Goal: Contribute content

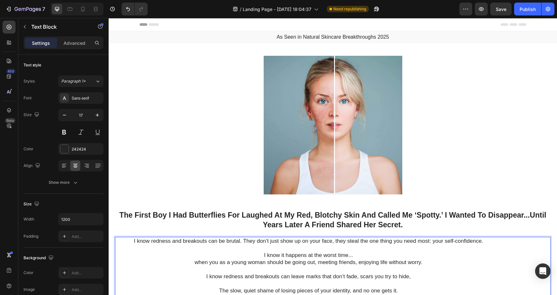
scroll to position [503, 0]
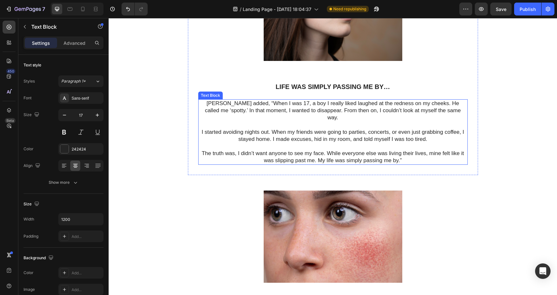
click at [209, 103] on p "[PERSON_NAME] added, “When I was 17, a boy I really liked laughed at the rednes…" at bounding box center [333, 114] width 268 height 28
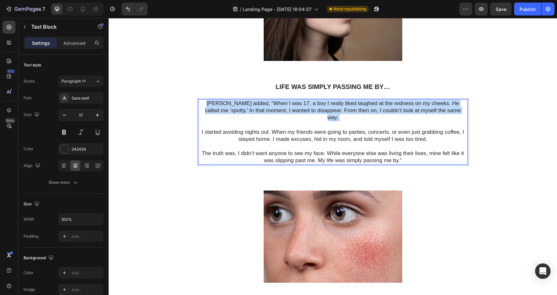
click at [209, 103] on p "[PERSON_NAME] added, “When I was 17, a boy I really liked laughed at the rednes…" at bounding box center [333, 114] width 268 height 28
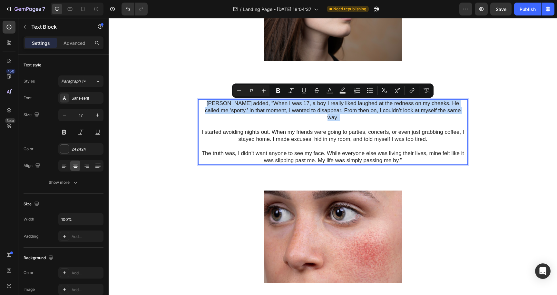
click at [209, 103] on p "[PERSON_NAME] added, “When I was 17, a boy I really liked laughed at the rednes…" at bounding box center [333, 114] width 268 height 28
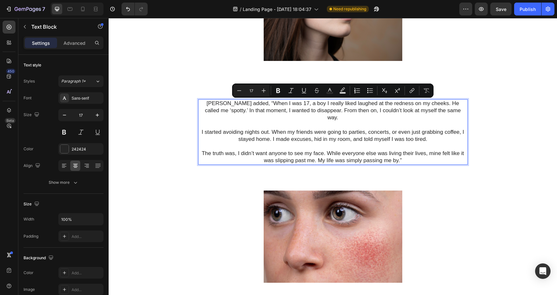
click at [403, 152] on p "I started avoiding nights out. When my friends were going to parties, concerts,…" at bounding box center [333, 146] width 268 height 35
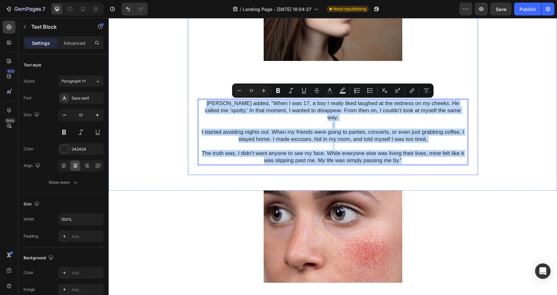
drag, startPoint x: 403, startPoint y: 152, endPoint x: 234, endPoint y: 94, distance: 178.8
click at [234, 94] on div "Image Life was simply passing me by… Heading [PERSON_NAME] added, “When I was 1…" at bounding box center [333, 63] width 270 height 204
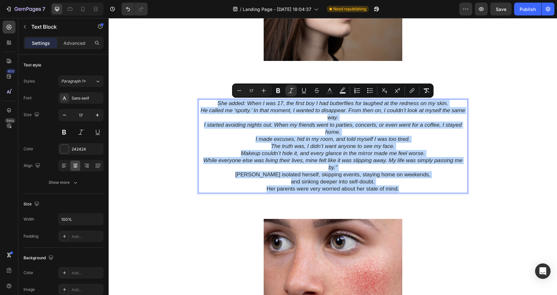
drag, startPoint x: 218, startPoint y: 102, endPoint x: 401, endPoint y: 189, distance: 202.9
click at [401, 189] on div "She added: When I was 17, the first boy I had butterflies for laughed at the re…" at bounding box center [333, 146] width 270 height 94
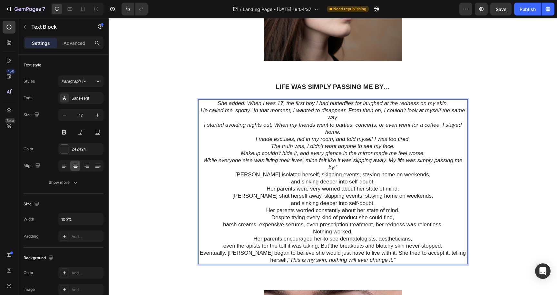
click at [454, 104] on p "She added: When I was 17, the first boy I had butterflies for laughed at the re…" at bounding box center [333, 103] width 268 height 7
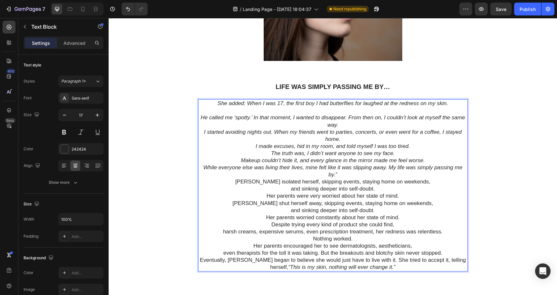
click at [352, 125] on p "He called me ‘spotty.’ In that moment, I wanted to disappear. From then on, I c…" at bounding box center [333, 121] width 268 height 14
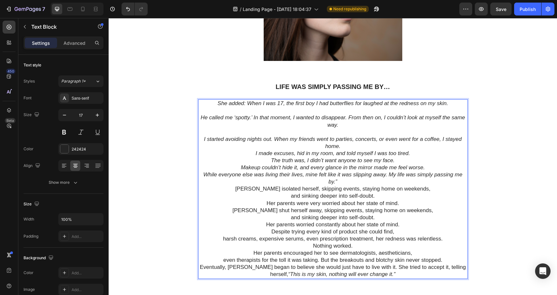
click at [349, 147] on p "I started avoiding nights out. When my friends went to parties, concerts, or ev…" at bounding box center [333, 143] width 268 height 14
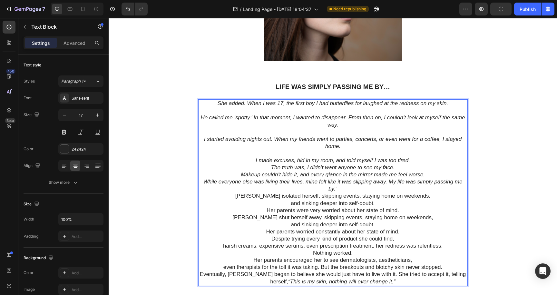
click at [418, 162] on p "I made excuses, hid in my room, and told myself I was too tired." at bounding box center [333, 160] width 268 height 7
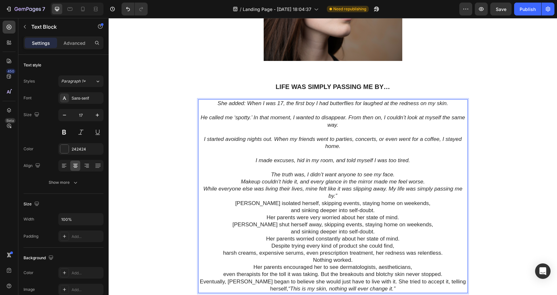
click at [400, 175] on p "The truth was, I didn’t want anyone to see my face." at bounding box center [333, 174] width 268 height 7
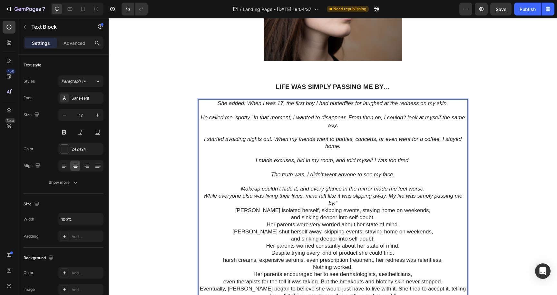
click at [431, 191] on p "Makeup couldn’t hide it, and every glance in the mirror made me feel worse." at bounding box center [333, 188] width 268 height 7
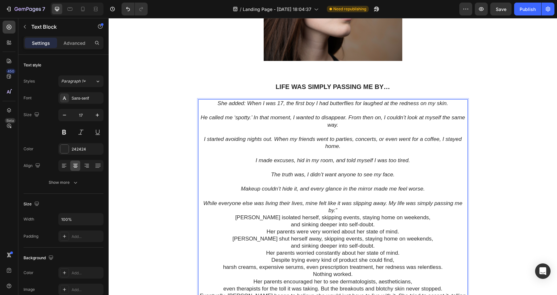
click at [394, 210] on p "While everyone else was living their lives, mine felt like it was slipping away…" at bounding box center [333, 207] width 268 height 14
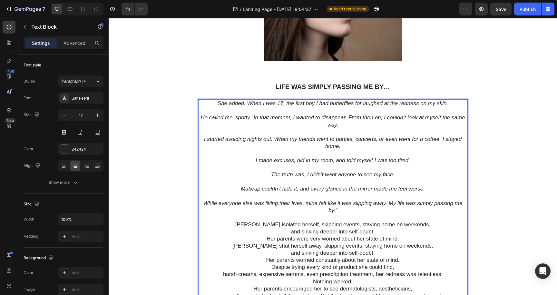
click at [419, 225] on p "[PERSON_NAME] isolated herself, skipping events, staying home on weekends," at bounding box center [333, 224] width 268 height 7
click at [386, 233] on p "and sinking deeper into self-doubt." at bounding box center [333, 231] width 268 height 7
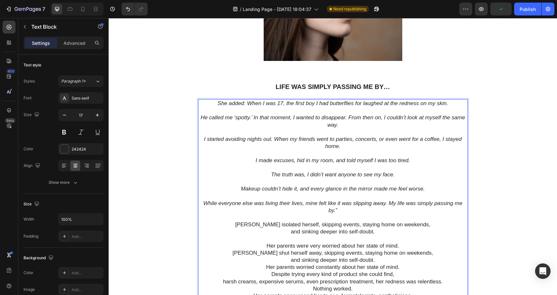
click at [403, 245] on p "Her parents were very worried about her state of mind." at bounding box center [333, 246] width 268 height 7
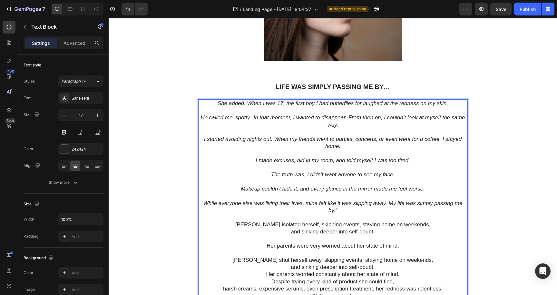
click at [378, 267] on p "and sinking deeper into self-doubt." at bounding box center [333, 267] width 268 height 7
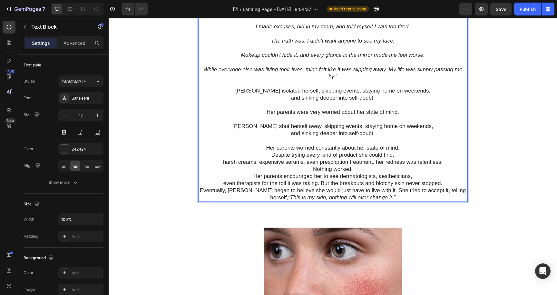
scroll to position [646, 0]
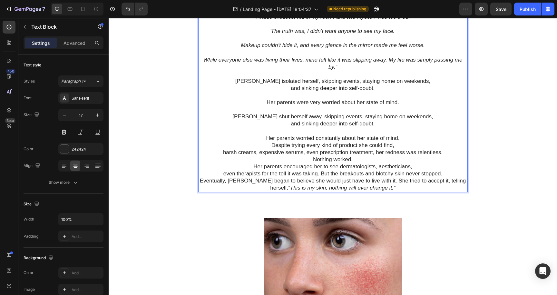
click at [406, 138] on p "Her parents worried constantly about her state of mind." at bounding box center [333, 138] width 268 height 7
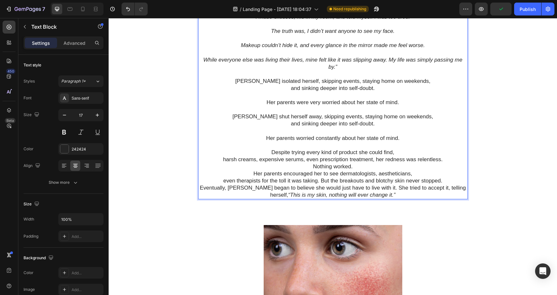
click at [449, 161] on p "harsh creams, expensive serums, even prescription treatment, her redness was re…" at bounding box center [333, 159] width 268 height 7
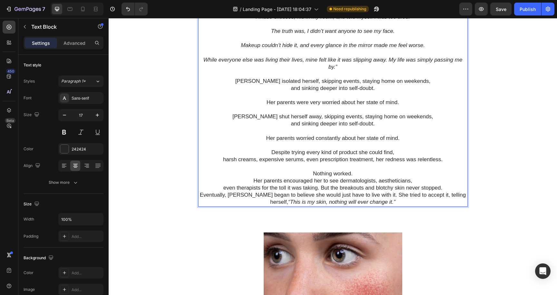
click at [401, 174] on p "Nothing worked." at bounding box center [333, 173] width 268 height 7
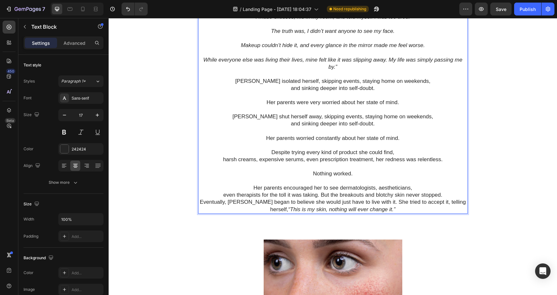
click at [446, 197] on p "even therapists for the toll it was taking. But the breakouts and blotchy skin …" at bounding box center [333, 195] width 268 height 7
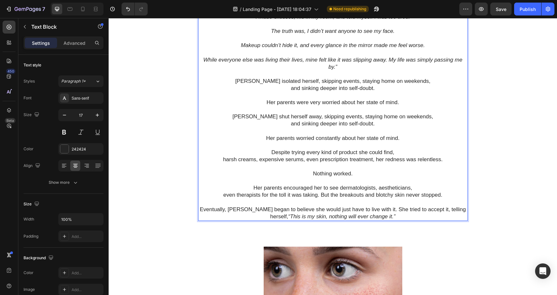
click at [463, 209] on p "Eventually, [PERSON_NAME] began to believe she would just have to live with it.…" at bounding box center [333, 213] width 268 height 14
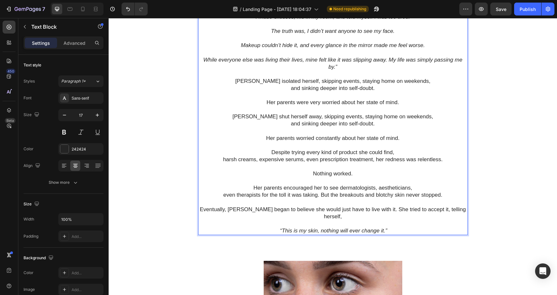
click at [464, 211] on p "Eventually, [PERSON_NAME] began to believe she would just have to live with it.…" at bounding box center [333, 213] width 268 height 14
click at [294, 220] on p "Rich Text Editor. Editing area: main" at bounding box center [333, 223] width 268 height 7
click at [320, 195] on p "even therapists for the toll it was taking. But the breakouts and blotchy skin …" at bounding box center [333, 195] width 268 height 7
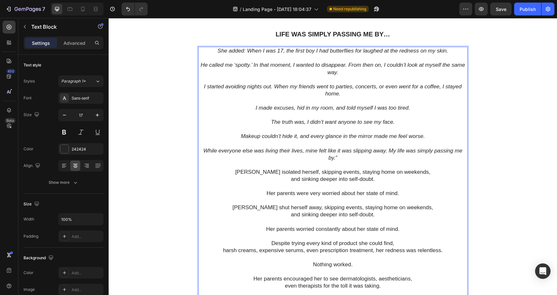
scroll to position [553, 0]
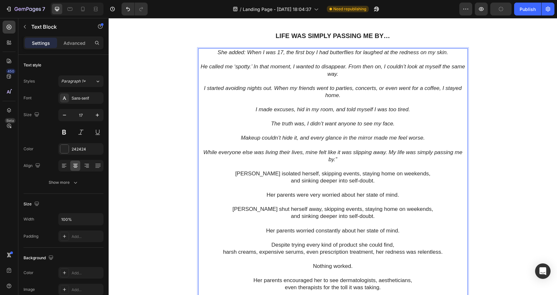
click at [349, 65] on icon "He called me ‘spotty.’ In that moment, I wanted to disappear. From then on, I c…" at bounding box center [333, 70] width 264 height 13
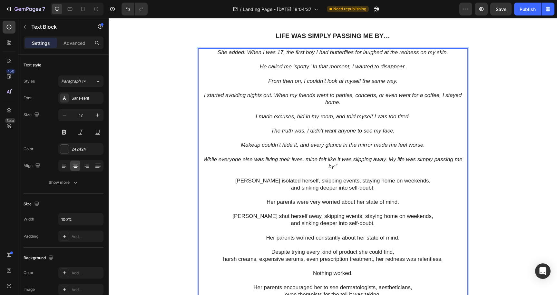
click at [247, 53] on icon "She added: When I was 17, the first boy I had butterflies for laughed at the re…" at bounding box center [333, 52] width 231 height 6
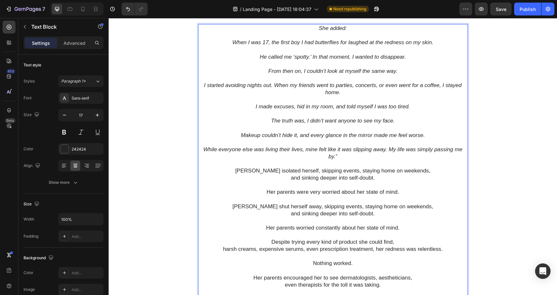
scroll to position [558, 0]
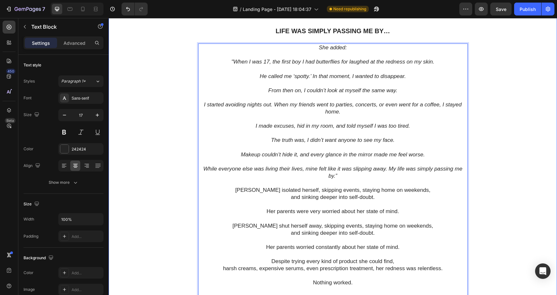
click at [528, 107] on div "The First Boy I Had Butterflies For Laughed At My Red, Blotchy Skin And Called …" at bounding box center [333, 10] width 436 height 717
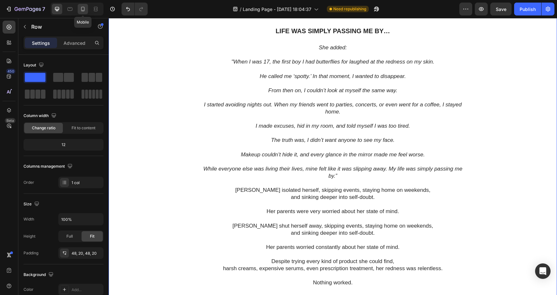
click at [83, 11] on icon at bounding box center [83, 9] width 4 height 5
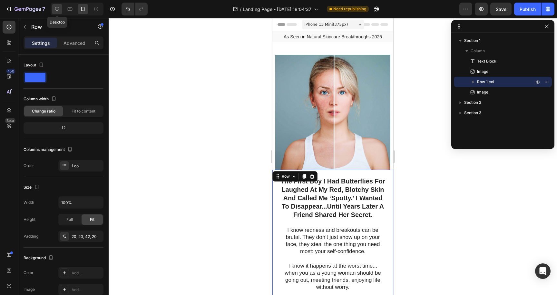
click at [57, 12] on div at bounding box center [57, 9] width 10 height 10
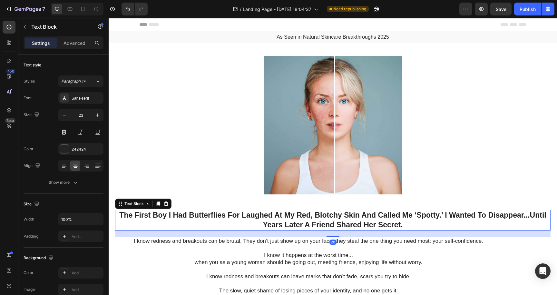
click at [120, 214] on p "The First Boy I Had Butterflies For Laughed At My Red, Blotchy Skin And Called …" at bounding box center [333, 220] width 434 height 19
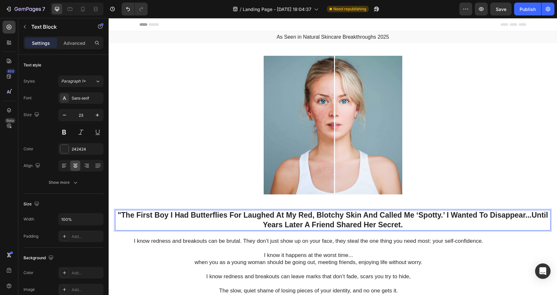
click at [531, 214] on p ""The First Boy I Had Butterflies For Laughed At My Red, Blotchy Skin And Called…" at bounding box center [333, 220] width 434 height 19
click at [546, 215] on p ""The First Boy I Had Butterflies For Laughed At My Red, Blotchy Skin And Called…" at bounding box center [333, 220] width 434 height 19
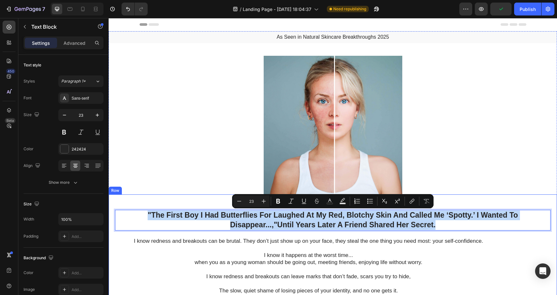
drag, startPoint x: 145, startPoint y: 212, endPoint x: 475, endPoint y: 234, distance: 331.6
copy p ""The First Boy I Had Butterflies For Laughed At My Red, Blotchy Skin And Called…"
click at [437, 224] on p ""The First Boy I Had Butterflies For Laughed At My Red, Blotchy Skin And Called…" at bounding box center [333, 220] width 434 height 19
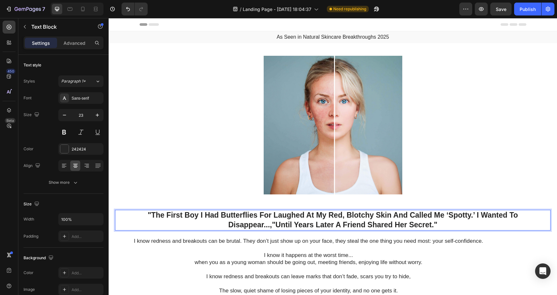
click at [274, 224] on p ""The First Boy I Had Butterflies For Laughed At My Red, Blotchy Skin And Called…" at bounding box center [333, 220] width 434 height 19
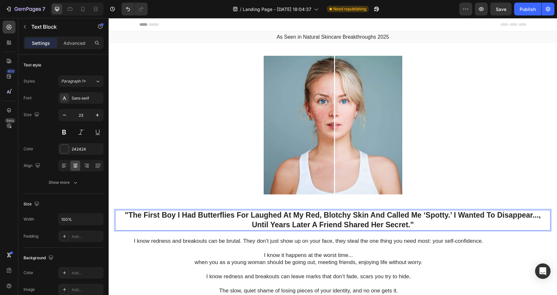
click at [272, 223] on p ""The First Boy I Had Butterflies For Laughed At My Red, Blotchy Skin And Called…" at bounding box center [333, 220] width 434 height 19
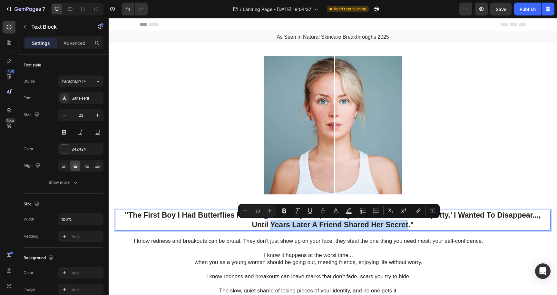
drag, startPoint x: 272, startPoint y: 223, endPoint x: 400, endPoint y: 222, distance: 128.1
click at [400, 222] on p ""The First Boy I Had Butterflies For Laughed At My Red, Blotchy Skin And Called…" at bounding box center [333, 220] width 434 height 19
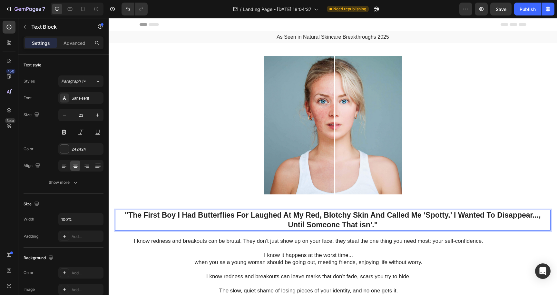
click at [307, 224] on p ""The First Boy I Had Butterflies For Laughed At My Red, Blotchy Skin And Called…" at bounding box center [333, 220] width 434 height 19
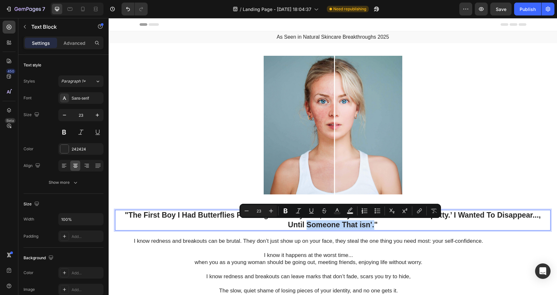
drag, startPoint x: 307, startPoint y: 224, endPoint x: 373, endPoint y: 223, distance: 65.8
click at [373, 223] on p ""The First Boy I Had Butterflies For Laughed At My Red, Blotchy Skin And Called…" at bounding box center [333, 220] width 434 height 19
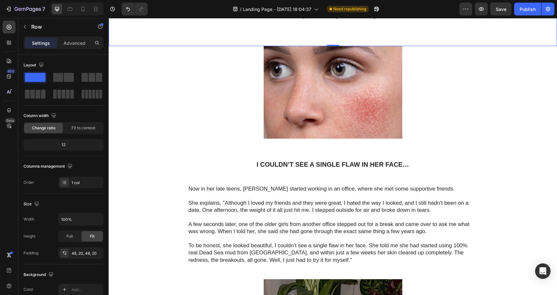
scroll to position [936, 0]
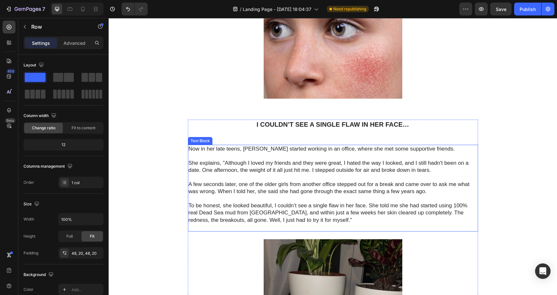
click at [190, 145] on p "Now in her late teens, [PERSON_NAME] started working in an office, where she me…" at bounding box center [333, 162] width 289 height 35
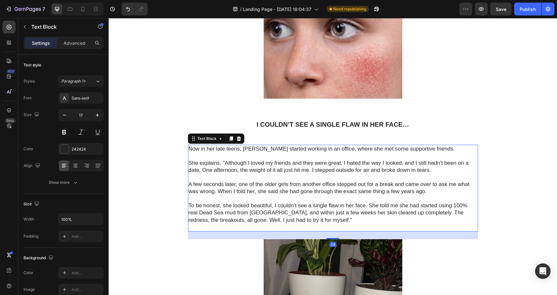
click at [190, 145] on p "Now in her late teens, [PERSON_NAME] started working in an office, where she me…" at bounding box center [333, 162] width 289 height 35
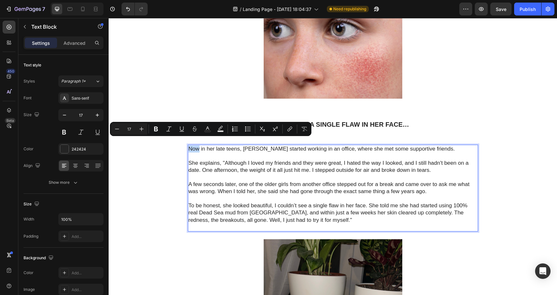
click at [190, 145] on p "Now in her late teens, [PERSON_NAME] started working in an office, where she me…" at bounding box center [333, 162] width 289 height 35
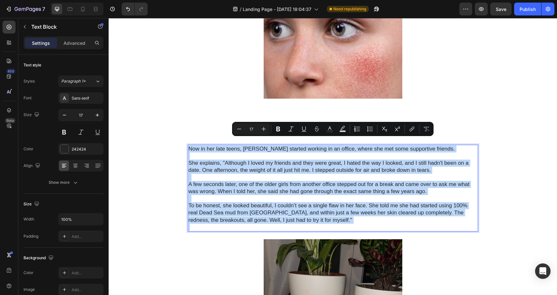
drag, startPoint x: 188, startPoint y: 142, endPoint x: 308, endPoint y: 219, distance: 143.2
click at [308, 219] on div "Now in her late teens, [PERSON_NAME] started working in an office, where she me…" at bounding box center [333, 188] width 290 height 87
copy div "Now in her late teens, [PERSON_NAME] started working in an office, where she me…"
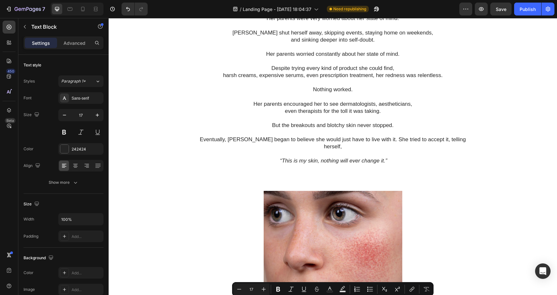
type input "16"
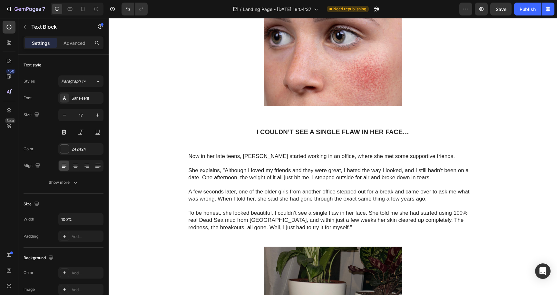
scroll to position [930, 0]
click at [191, 152] on p "Now in her late teens, [PERSON_NAME] started working in an office, where she me…" at bounding box center [333, 169] width 289 height 35
click at [295, 217] on p "To be honest, she looked beautiful, I couldn’t see a single flaw in her face. S…" at bounding box center [333, 219] width 289 height 21
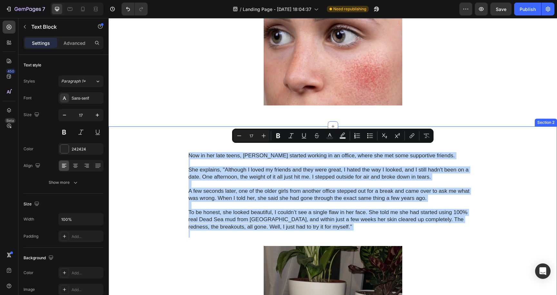
drag, startPoint x: 295, startPoint y: 217, endPoint x: 181, endPoint y: 148, distance: 133.6
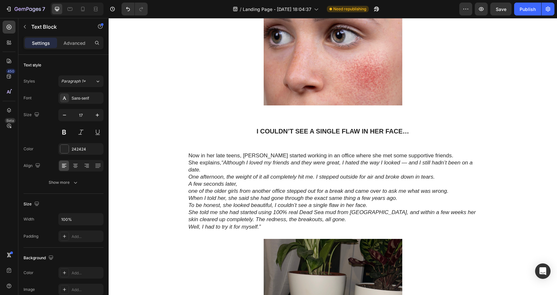
click at [423, 152] on p "Now in her late teens, [PERSON_NAME] started working in an office where she met…" at bounding box center [333, 155] width 289 height 7
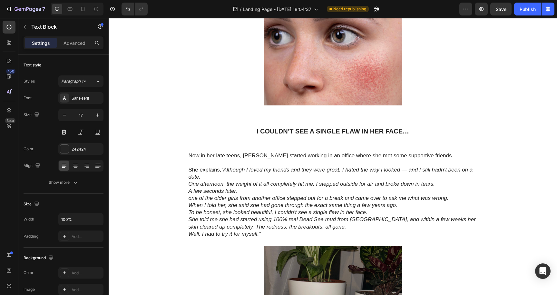
click at [410, 167] on icon "“Although I loved my friends and they were great, I hated the way I looked — an…" at bounding box center [331, 173] width 284 height 13
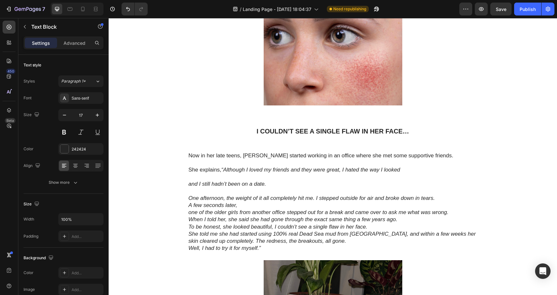
click at [316, 195] on icon "One afternoon, the weight of it all completely hit me. I stepped outside for ai…" at bounding box center [312, 198] width 247 height 6
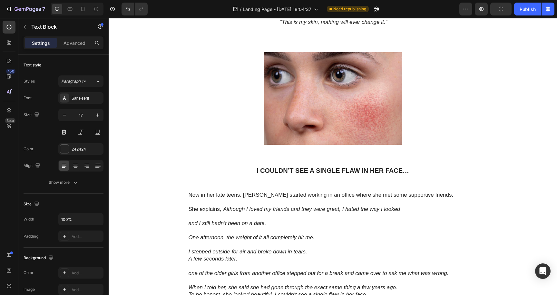
scroll to position [890, 0]
click at [238, 221] on icon "and I still hadn’t been on a date." at bounding box center [228, 224] width 78 height 6
click at [74, 166] on icon at bounding box center [75, 166] width 6 height 6
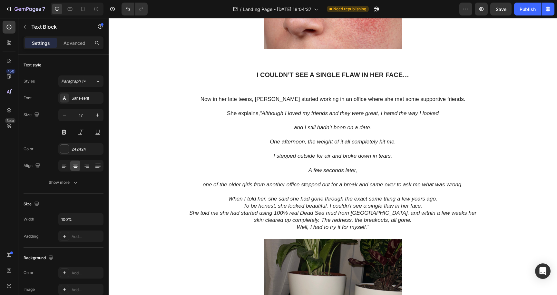
scroll to position [997, 0]
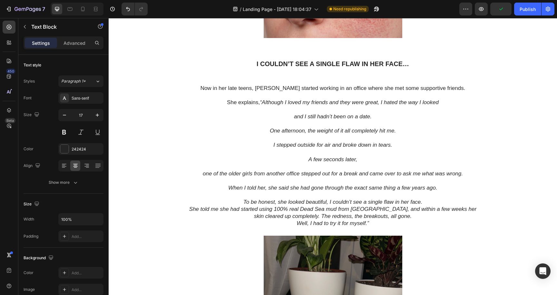
click at [426, 199] on p "To be honest, she looked beautiful, I couldn’t see a single flaw in her face." at bounding box center [333, 202] width 289 height 7
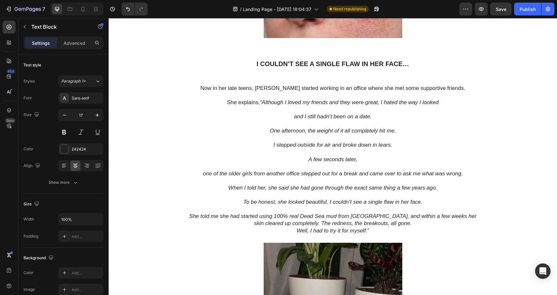
click at [369, 213] on icon "She told me she had started using 100% real Dead Sea mud from [GEOGRAPHIC_DATA]…" at bounding box center [332, 219] width 287 height 13
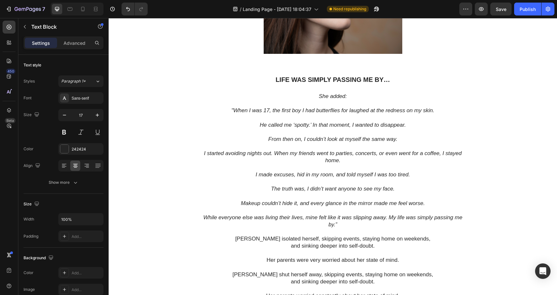
scroll to position [512, 0]
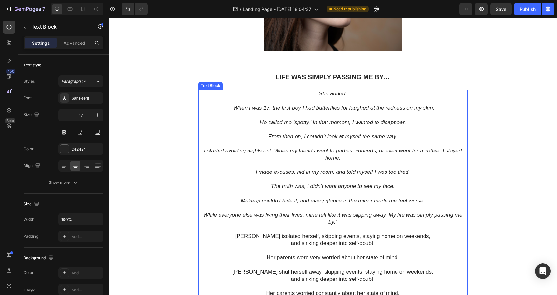
click at [353, 95] on p "She added:" at bounding box center [333, 93] width 268 height 7
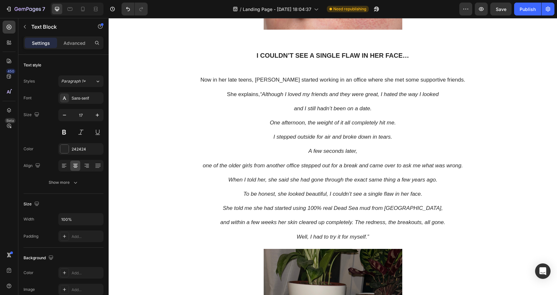
scroll to position [995, 0]
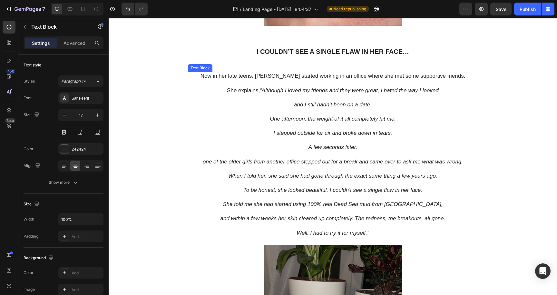
click at [295, 102] on icon "and I still hadn’t been on a date." at bounding box center [333, 105] width 78 height 6
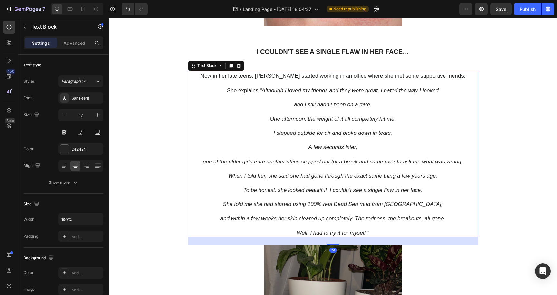
click at [296, 102] on icon "and I still hadn’t been on a date." at bounding box center [333, 105] width 78 height 6
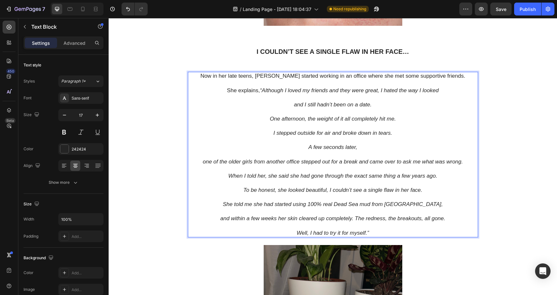
click at [296, 102] on icon "and I still hadn’t been on a date." at bounding box center [333, 105] width 78 height 6
click at [294, 102] on icon "and I still hadn’t been on a date." at bounding box center [333, 105] width 78 height 6
click at [204, 159] on icon "one of the older girls from another office stepped out for a break and came ove…" at bounding box center [333, 162] width 260 height 6
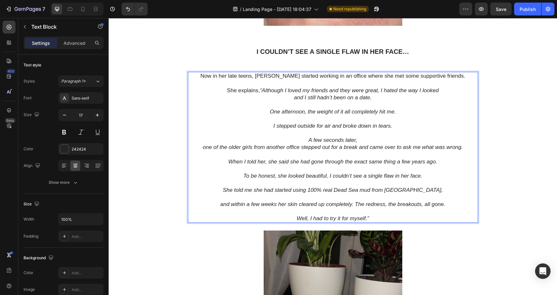
click at [220, 201] on icon "and within a few weeks her skin cleared up completely. The redness, the breakou…" at bounding box center [332, 204] width 225 height 6
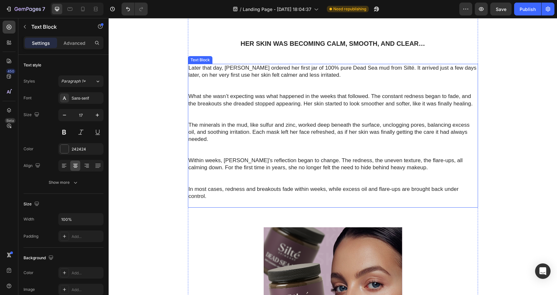
scroll to position [1379, 0]
click at [190, 68] on p "Later that day, [PERSON_NAME] ordered her first jar of 100% pure Dead Sea mud f…" at bounding box center [333, 78] width 289 height 28
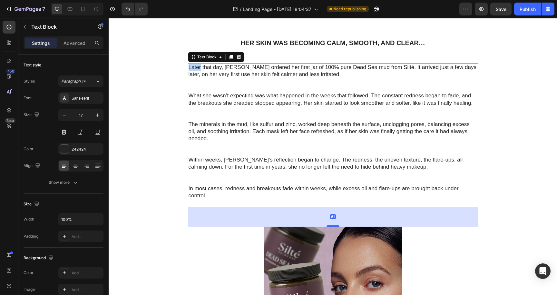
click at [190, 68] on p "Later that day, [PERSON_NAME] ordered her first jar of 100% pure Dead Sea mud f…" at bounding box center [333, 78] width 289 height 28
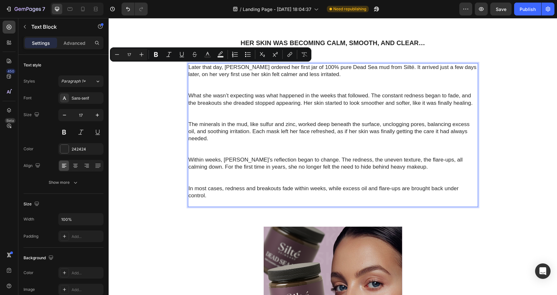
click at [338, 89] on p "Later that day, [PERSON_NAME] ordered her first jar of 100% pure Dead Sea mud f…" at bounding box center [333, 78] width 289 height 28
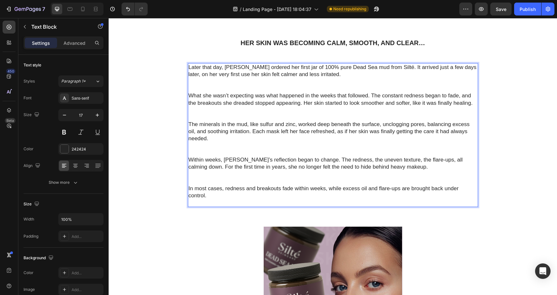
click at [491, 95] on div "I Couldn’t See a Single Flaw in Her Face… Heading Now in her late teens, [PERSO…" at bounding box center [333, 162] width 436 height 1013
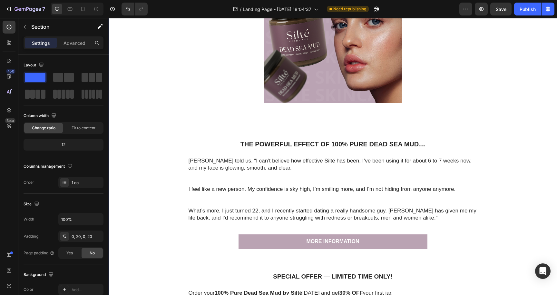
scroll to position [1642, 0]
click at [304, 160] on p "[PERSON_NAME] told us, “I can’t believe how effective Silté has been. I’ve been…" at bounding box center [333, 171] width 289 height 28
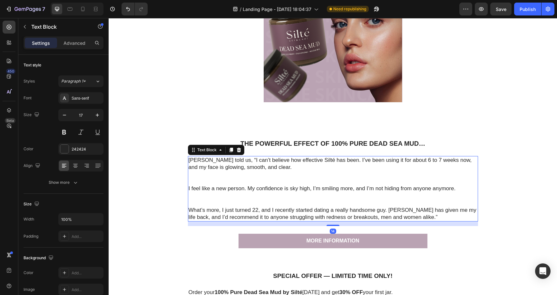
click at [304, 160] on p "[PERSON_NAME] told us, “I can’t believe how effective Silté has been. I’ve been…" at bounding box center [333, 171] width 289 height 28
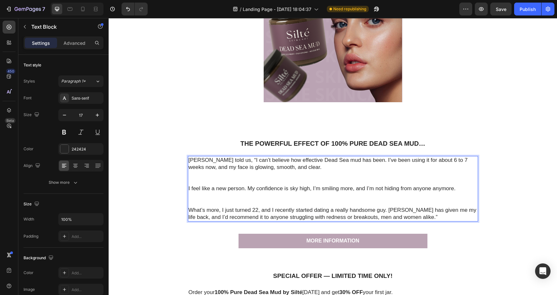
scroll to position [1643, 0]
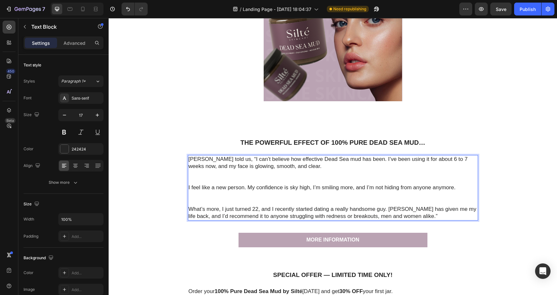
click at [467, 208] on p "What’s more, I just turned 22, and I recently started dating a really handsome …" at bounding box center [333, 213] width 289 height 14
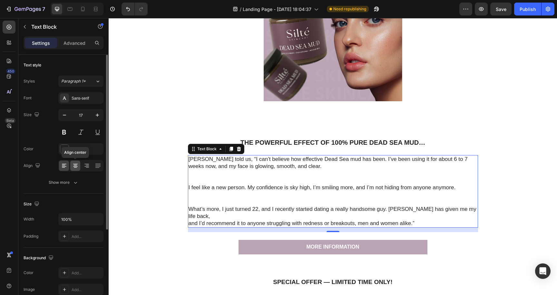
click at [75, 164] on icon at bounding box center [75, 166] width 6 height 6
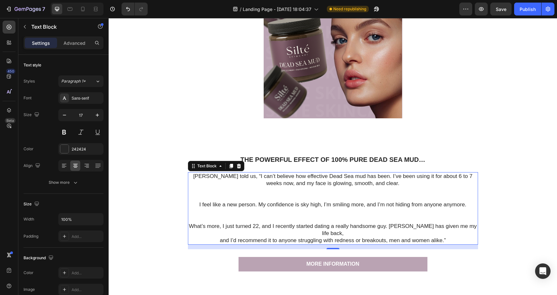
scroll to position [1619, 0]
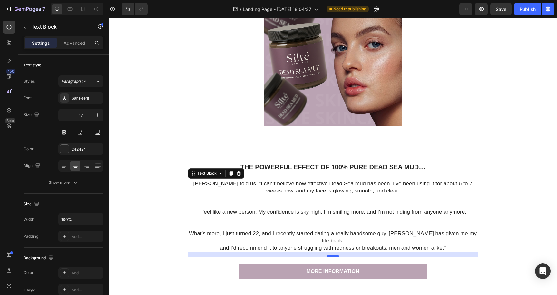
click at [468, 185] on p "[PERSON_NAME] told us, “I can’t believe how effective Dead Sea mud has been. I’…" at bounding box center [333, 194] width 289 height 28
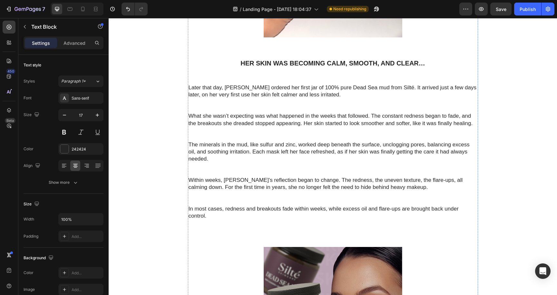
scroll to position [1361, 0]
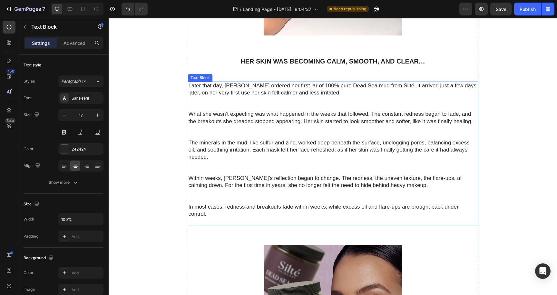
click at [189, 184] on p "Within weeks, [PERSON_NAME]’s reflection began to change. The redness, the unev…" at bounding box center [333, 189] width 289 height 28
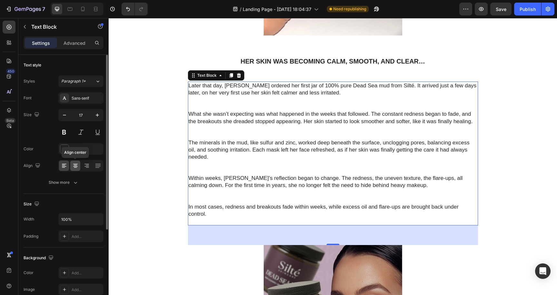
click at [74, 164] on icon at bounding box center [75, 164] width 5 height 1
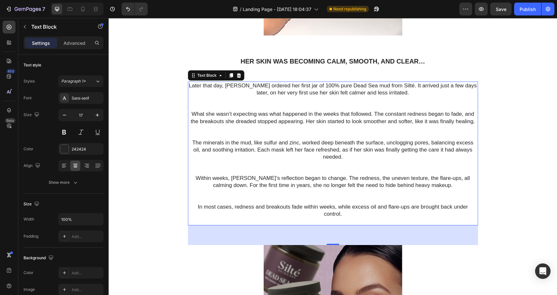
click at [461, 85] on p "Later that day, [PERSON_NAME] ordered her first jar of 100% pure Dead Sea mud f…" at bounding box center [333, 96] width 289 height 28
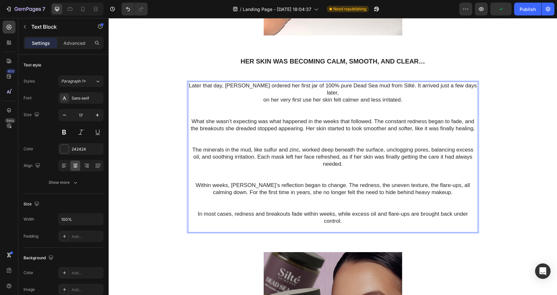
click at [374, 118] on p "What she wasn’t expecting was what happened in the weeks that followed. The con…" at bounding box center [333, 132] width 289 height 28
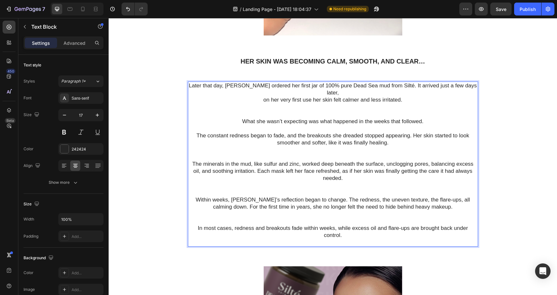
click at [258, 163] on p "The minerals in the mud, like sulfur and zinc, worked deep beneath the surface,…" at bounding box center [333, 178] width 289 height 35
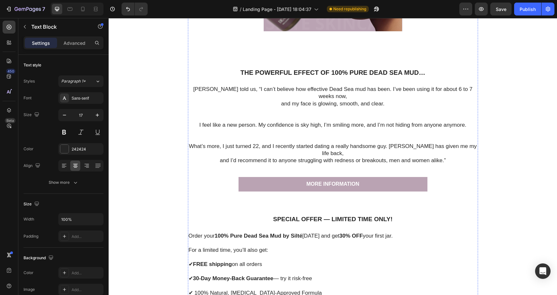
scroll to position [1796, 0]
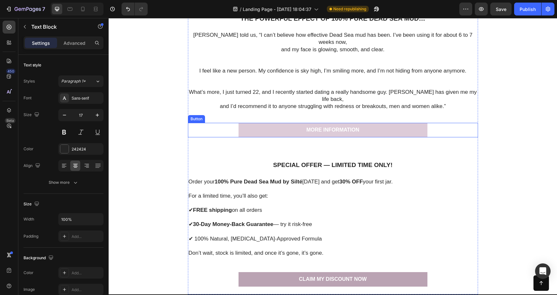
click at [296, 123] on link "MORE INFORMATION" at bounding box center [333, 130] width 189 height 15
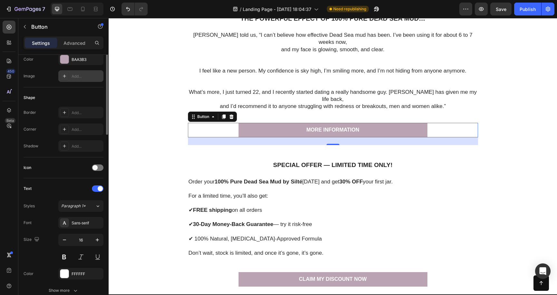
scroll to position [237, 0]
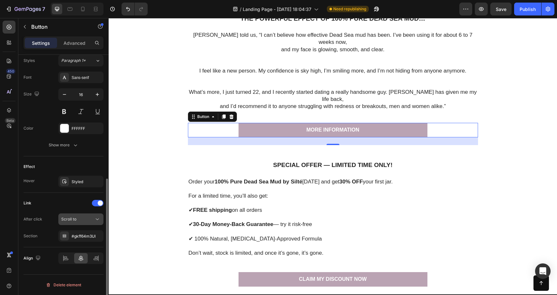
click at [96, 219] on icon at bounding box center [97, 219] width 6 height 6
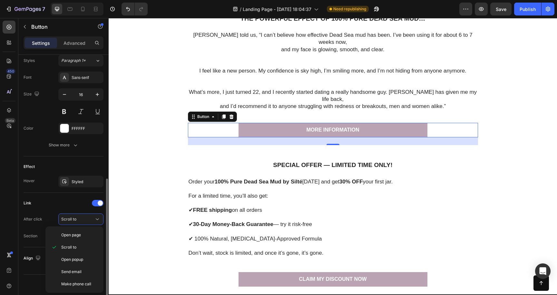
click at [73, 196] on div "Link After click Scroll to Section #gkff64m3Ul" at bounding box center [64, 220] width 80 height 55
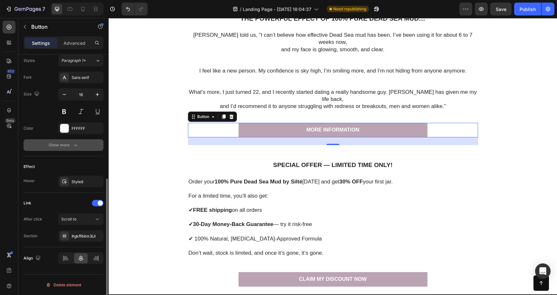
click at [76, 148] on icon "button" at bounding box center [75, 145] width 6 height 6
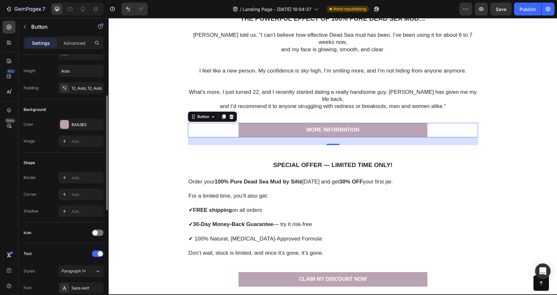
scroll to position [0, 0]
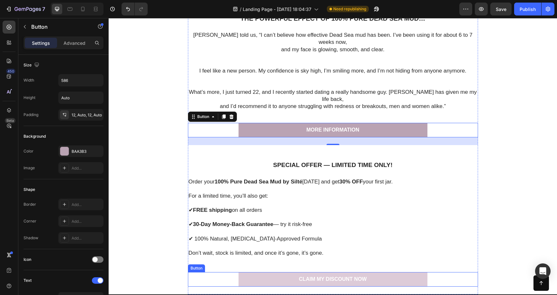
click at [284, 272] on link "CLAIM MY DISCOUNT NOW" at bounding box center [333, 279] width 189 height 15
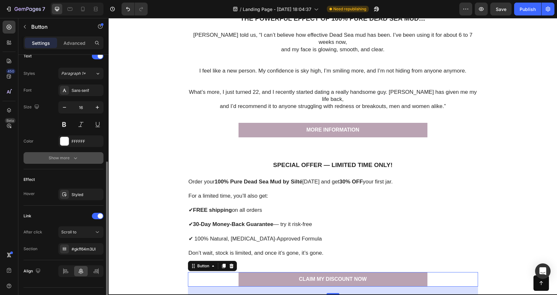
scroll to position [237, 0]
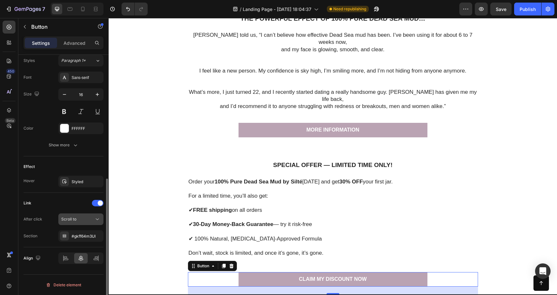
click at [96, 220] on icon at bounding box center [97, 219] width 6 height 6
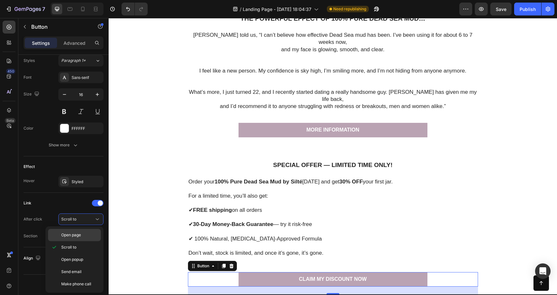
click at [80, 235] on span "Open page" at bounding box center [71, 235] width 20 height 6
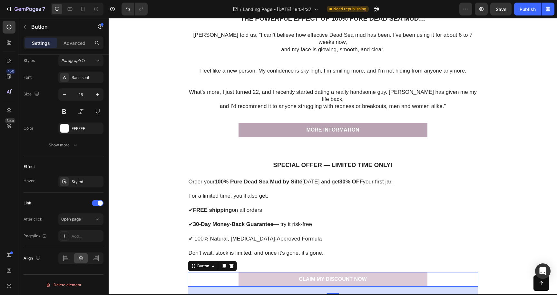
click at [290, 272] on button "CLAIM MY DISCOUNT NOW" at bounding box center [333, 279] width 189 height 15
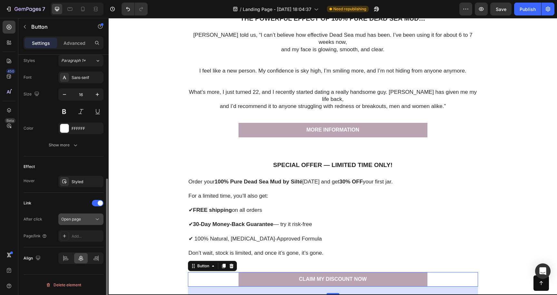
click at [97, 218] on icon at bounding box center [97, 219] width 6 height 6
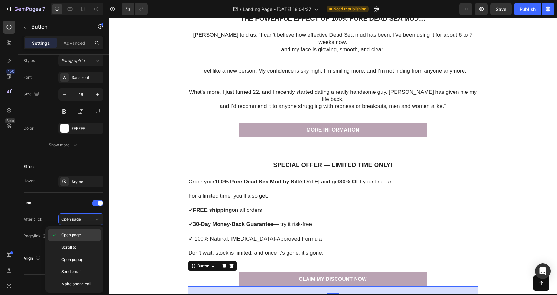
click at [85, 236] on p "Open page" at bounding box center [79, 235] width 37 height 6
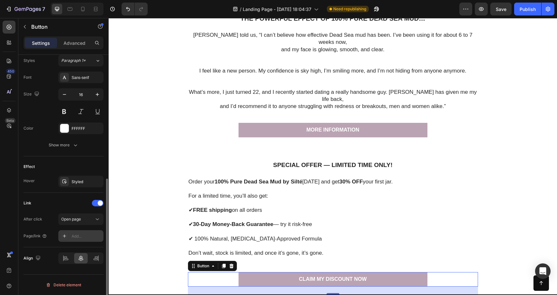
click at [81, 237] on div "Add..." at bounding box center [87, 237] width 30 height 6
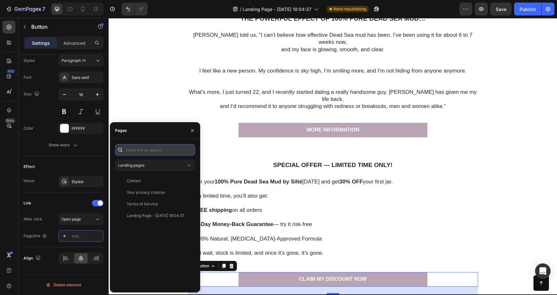
click at [153, 152] on input "text" at bounding box center [155, 150] width 80 height 12
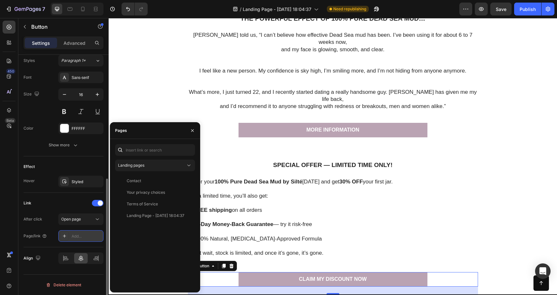
click at [80, 240] on div "Add..." at bounding box center [80, 236] width 45 height 12
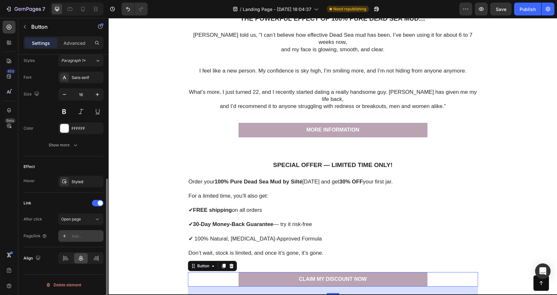
click at [80, 239] on div "Add..." at bounding box center [87, 237] width 30 height 6
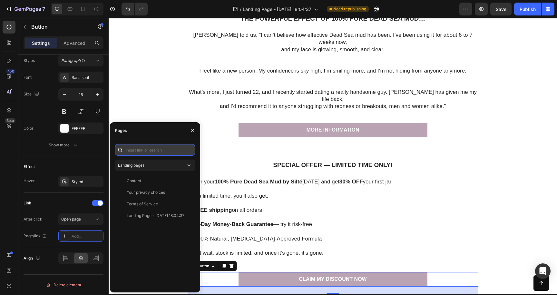
click at [145, 151] on input "text" at bounding box center [155, 150] width 80 height 12
paste input "[URL][DOMAIN_NAME]"
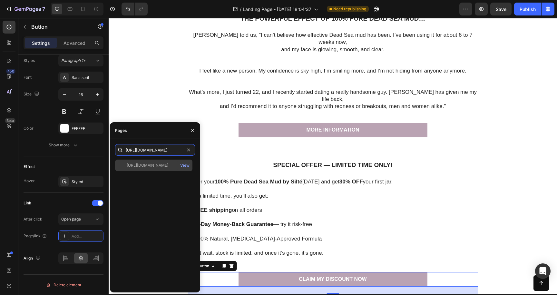
type input "[URL][DOMAIN_NAME]"
click at [145, 166] on div "[URL][DOMAIN_NAME]" at bounding box center [148, 166] width 42 height 6
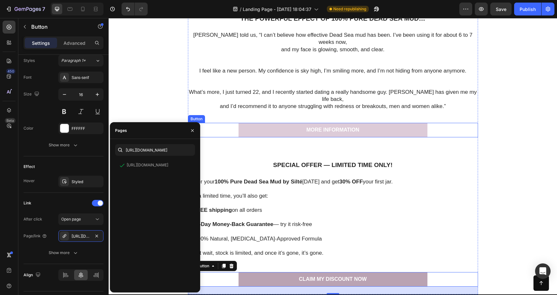
click at [374, 123] on link "MORE INFORMATION" at bounding box center [333, 130] width 189 height 15
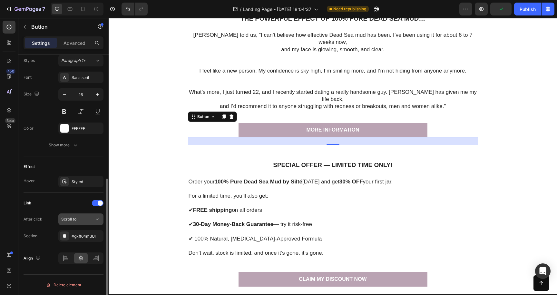
click at [87, 222] on div "Scroll to" at bounding box center [77, 219] width 33 height 6
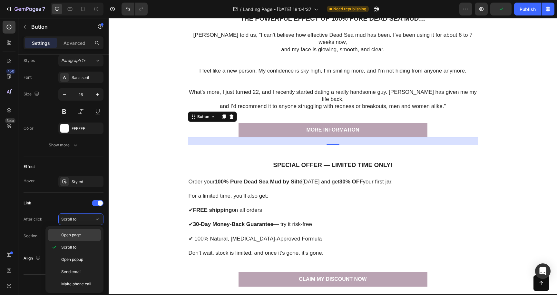
click at [79, 234] on span "Open page" at bounding box center [71, 235] width 20 height 6
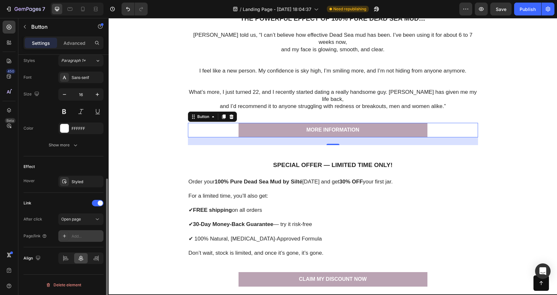
click at [85, 235] on div "Add..." at bounding box center [87, 237] width 30 height 6
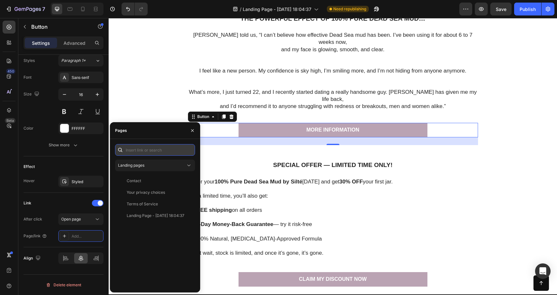
click at [141, 149] on input "text" at bounding box center [155, 150] width 80 height 12
paste input "[URL][DOMAIN_NAME]"
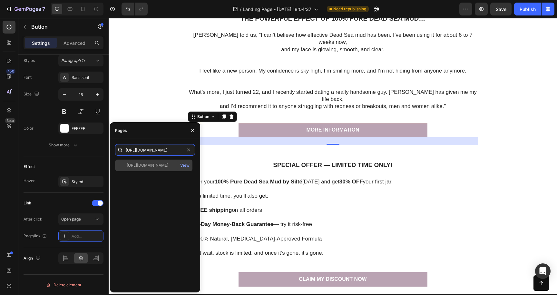
type input "[URL][DOMAIN_NAME]"
click at [147, 167] on div "[URL][DOMAIN_NAME]" at bounding box center [148, 166] width 42 height 6
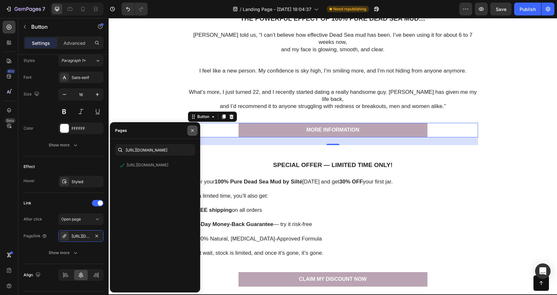
click at [192, 130] on icon "button" at bounding box center [192, 130] width 5 height 5
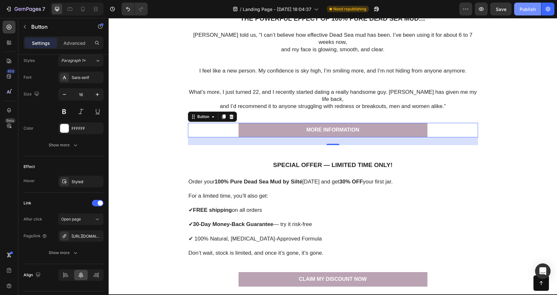
click at [534, 10] on div "Publish" at bounding box center [528, 9] width 16 height 7
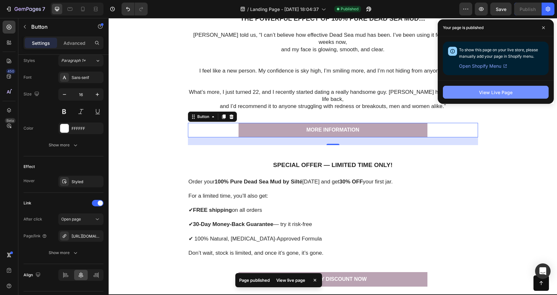
click at [520, 94] on button "View Live Page" at bounding box center [496, 92] width 106 height 13
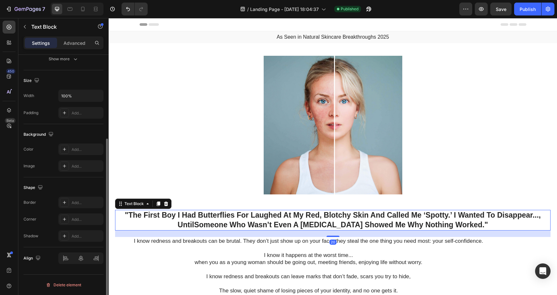
click at [301, 218] on p ""The First Boy I Had Butterflies For Laughed At My Red, Blotchy Skin And Called…" at bounding box center [333, 220] width 434 height 19
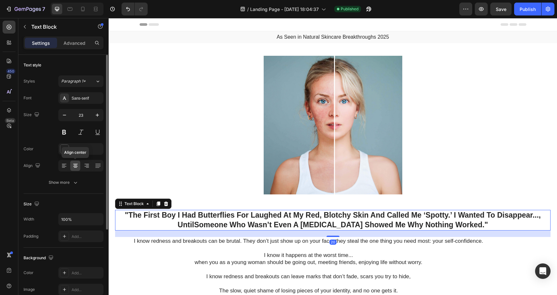
click at [75, 167] on icon at bounding box center [75, 167] width 3 height 1
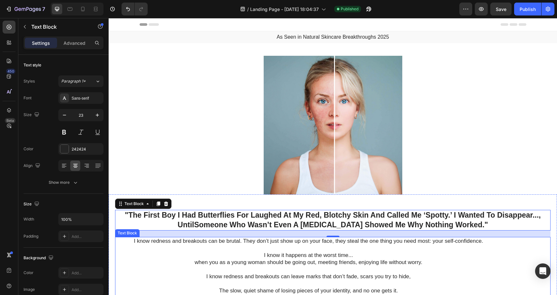
click at [310, 252] on p at bounding box center [309, 248] width 386 height 7
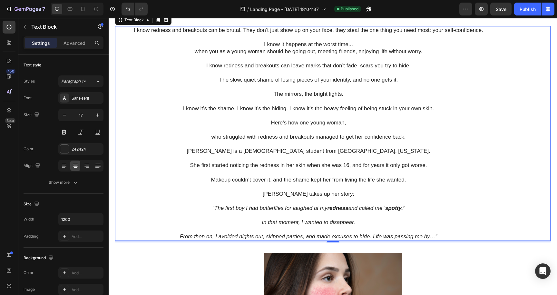
scroll to position [211, 0]
click at [64, 166] on icon at bounding box center [64, 166] width 5 height 1
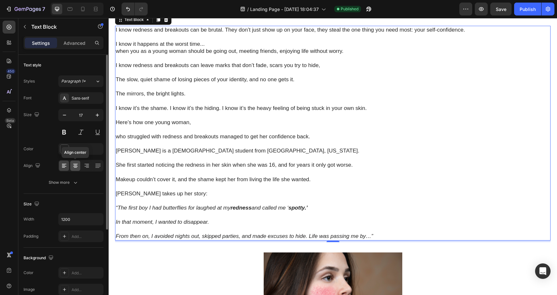
click at [75, 166] on icon at bounding box center [75, 166] width 6 height 6
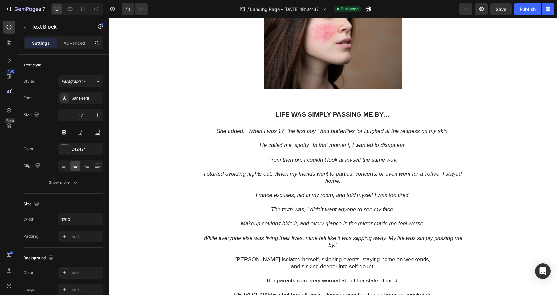
scroll to position [477, 0]
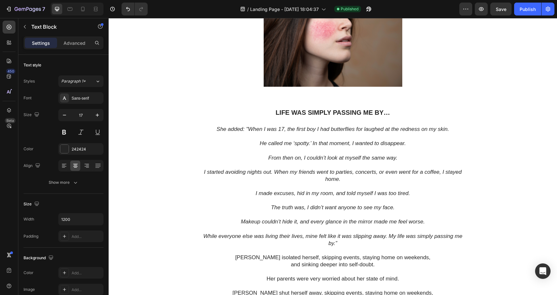
click at [338, 195] on icon "I made excuses, hid in my room, and told myself I was too tired." at bounding box center [333, 193] width 155 height 6
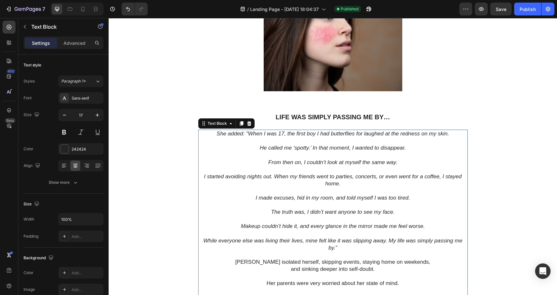
scroll to position [471, 0]
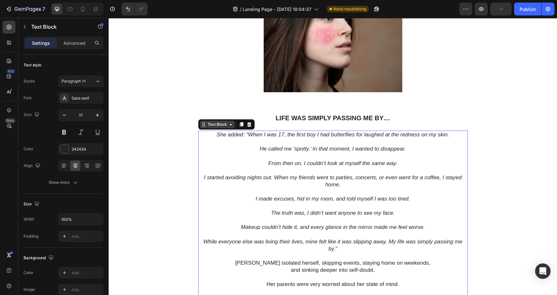
click at [231, 126] on icon at bounding box center [230, 124] width 5 height 5
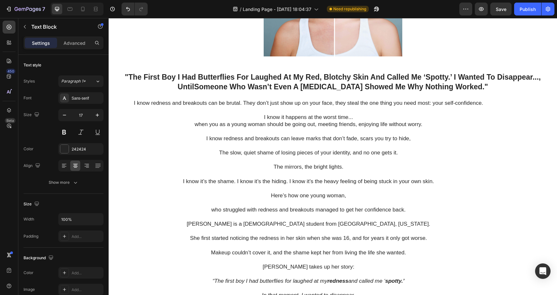
scroll to position [127, 0]
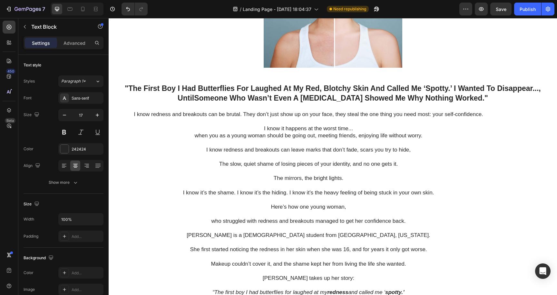
click at [252, 150] on p "I know redness and breakouts can leave marks that don’t fade, scars you try to …" at bounding box center [309, 149] width 386 height 7
click at [147, 104] on icon at bounding box center [147, 104] width 5 height 5
click at [134, 113] on p "I know redness and breakouts can be brutal. They don’t just show up on your fac…" at bounding box center [309, 114] width 386 height 7
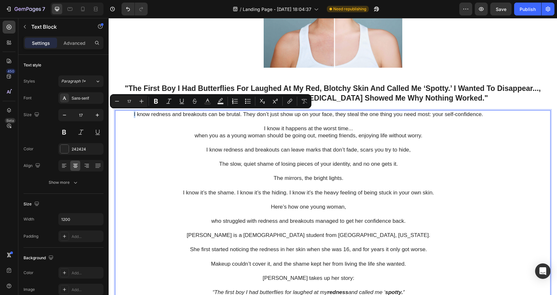
click at [135, 117] on p "I know redness and breakouts can be brutal. They don’t just show up on your fac…" at bounding box center [309, 114] width 386 height 7
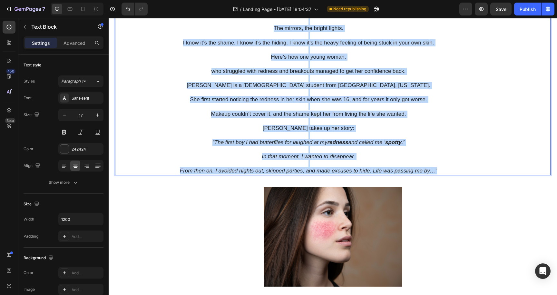
scroll to position [293, 0]
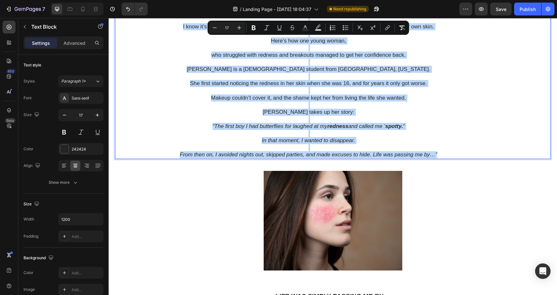
drag, startPoint x: 133, startPoint y: 113, endPoint x: 439, endPoint y: 154, distance: 309.2
click at [439, 154] on div "I know redness and breakouts can be brutal. They don’t just show up on your fac…" at bounding box center [308, 51] width 387 height 215
copy div "L ipsu dolorsi ame consectet adi el seddoe. Temp inc’u labo etdo ma al enim adm…"
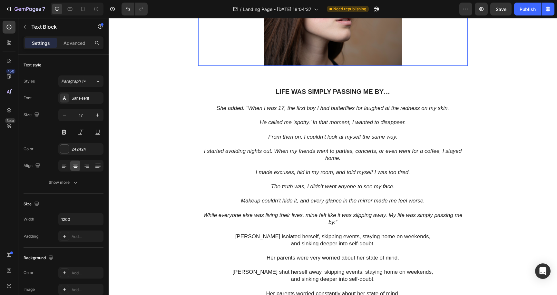
scroll to position [505, 0]
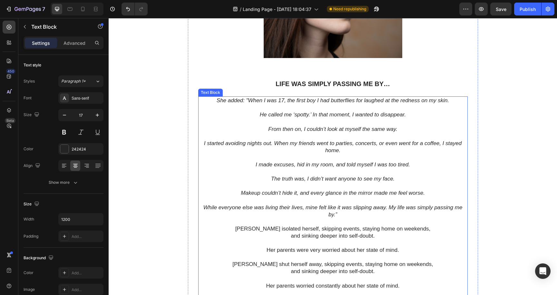
click at [279, 134] on p at bounding box center [333, 136] width 268 height 7
click at [240, 90] on icon at bounding box center [241, 90] width 5 height 5
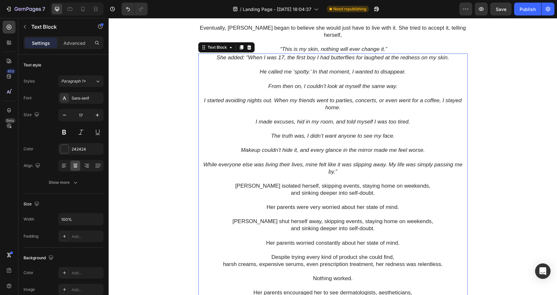
scroll to position [855, 0]
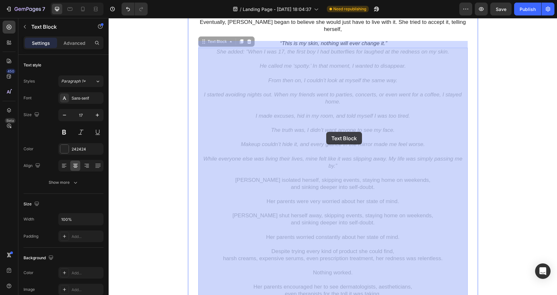
drag, startPoint x: 217, startPoint y: 45, endPoint x: 326, endPoint y: 132, distance: 140.0
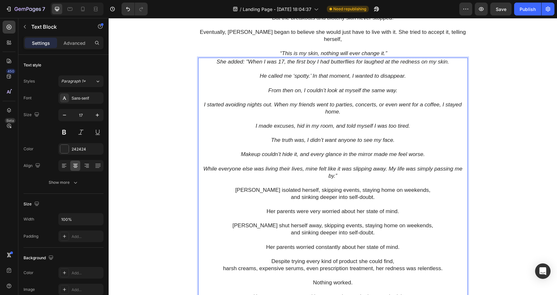
scroll to position [871, 0]
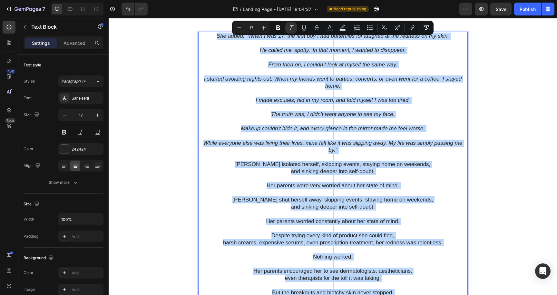
drag, startPoint x: 392, startPoint y: 240, endPoint x: 217, endPoint y: 29, distance: 274.2
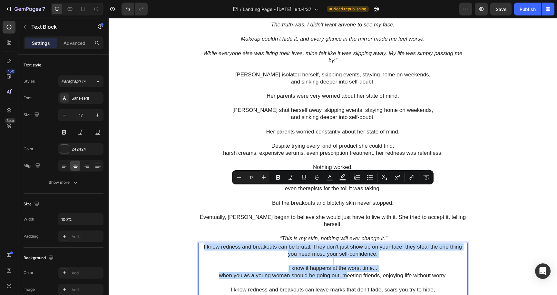
scroll to position [643, 0]
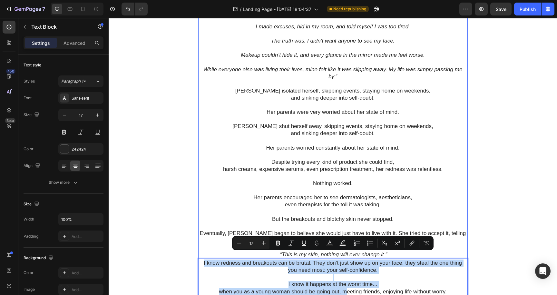
drag, startPoint x: 348, startPoint y: 56, endPoint x: 340, endPoint y: 111, distance: 55.7
click at [340, 111] on div "Image Life was simply passing me by… Heading She added: "When I was 17, the fir…" at bounding box center [333, 150] width 270 height 661
click at [255, 274] on p "Rich Text Editor. Editing area: main" at bounding box center [333, 277] width 268 height 7
click at [388, 281] on p "I know it happens at the worst time..." at bounding box center [333, 284] width 268 height 7
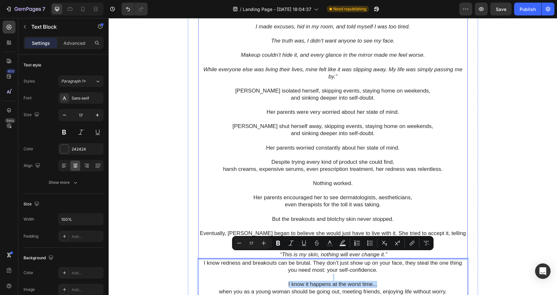
drag, startPoint x: 388, startPoint y: 275, endPoint x: 400, endPoint y: 267, distance: 13.5
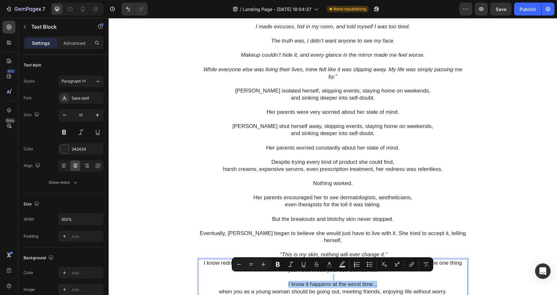
drag, startPoint x: 508, startPoint y: 286, endPoint x: 400, endPoint y: 282, distance: 108.8
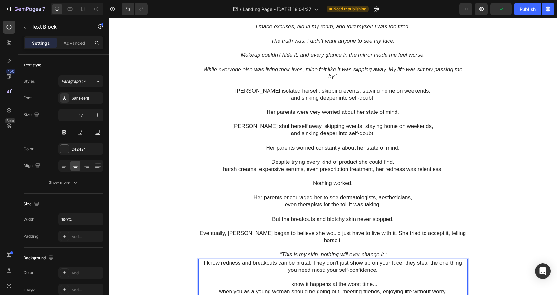
click at [400, 288] on p "when you as a young woman should be going out, meeting friends, enjoying life w…" at bounding box center [333, 291] width 268 height 7
drag, startPoint x: 462, startPoint y: 266, endPoint x: 480, endPoint y: 265, distance: 18.4
click at [480, 265] on div ""The First Boy I Had Butterflies For Laughed At My Red, Blotchy Skin And Called…" at bounding box center [333, 28] width 436 height 925
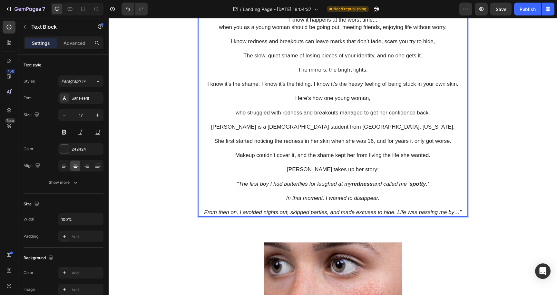
scroll to position [913, 0]
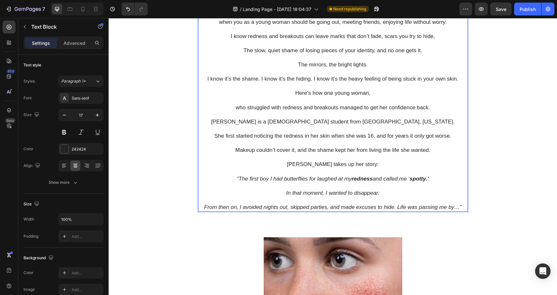
click at [407, 176] on icon "“The first boy I had butterflies for laughed at my redness and called me ‘ spot…" at bounding box center [333, 179] width 192 height 6
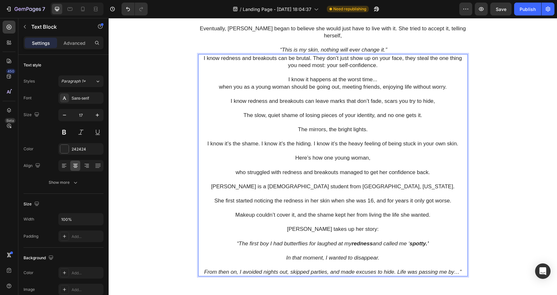
scroll to position [811, 0]
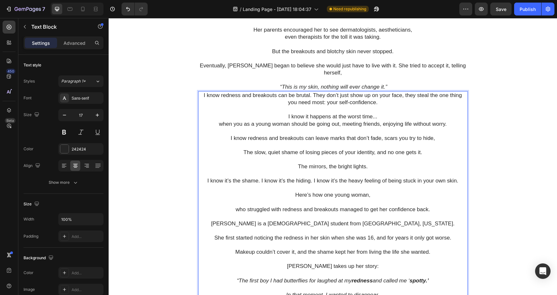
click at [318, 92] on p "I know redness and breakouts can be brutal. They don’t just show up on your fac…" at bounding box center [333, 99] width 268 height 14
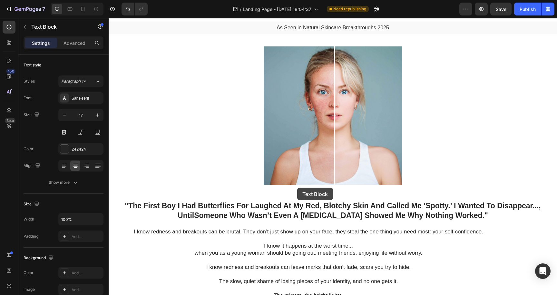
scroll to position [0, 0]
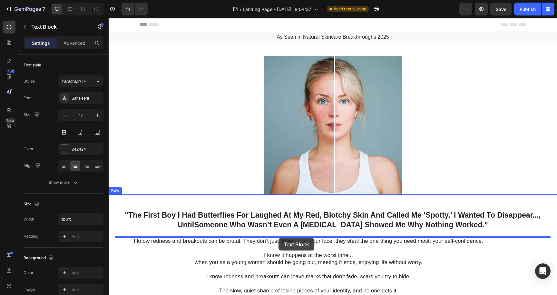
drag, startPoint x: 302, startPoint y: 83, endPoint x: 279, endPoint y: 238, distance: 156.9
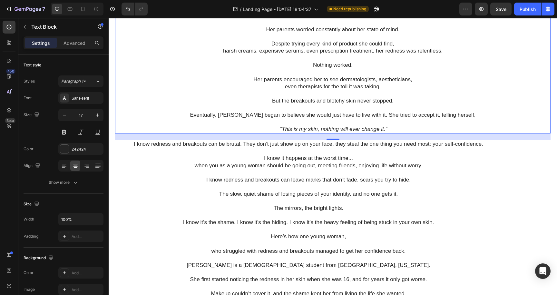
scroll to position [415, 0]
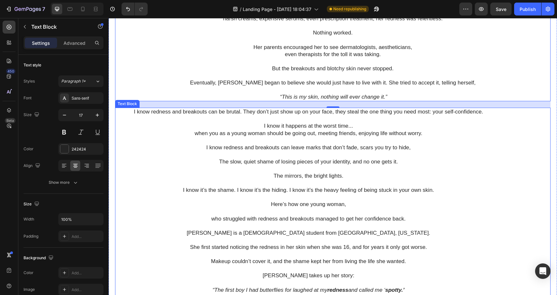
click at [201, 122] on p "Rich Text Editor. Editing area: main" at bounding box center [309, 118] width 386 height 7
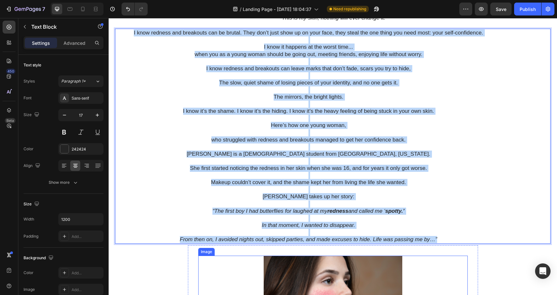
scroll to position [515, 0]
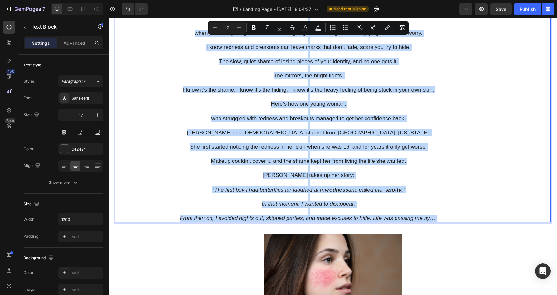
drag, startPoint x: 134, startPoint y: 112, endPoint x: 447, endPoint y: 216, distance: 330.0
copy div "L ipsu dolorsi ame consectet adi el seddoe. Temp inc’u labo etdo ma al enim adm…"
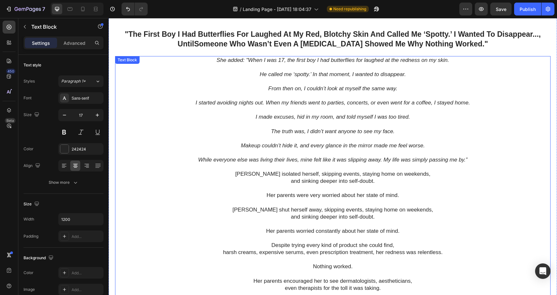
scroll to position [177, 0]
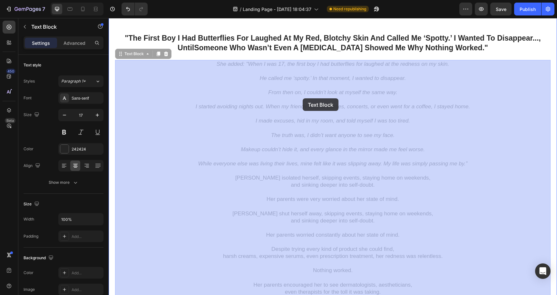
drag, startPoint x: 217, startPoint y: 64, endPoint x: 303, endPoint y: 98, distance: 92.4
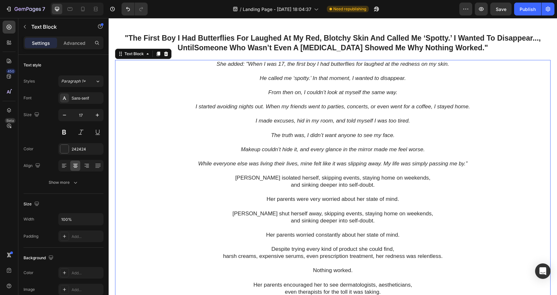
click at [215, 63] on p "She added: "When I was 17, the first boy I had butterflies for laughed at the r…" at bounding box center [333, 64] width 434 height 7
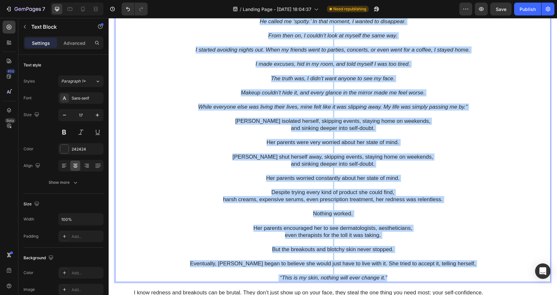
scroll to position [274, 0]
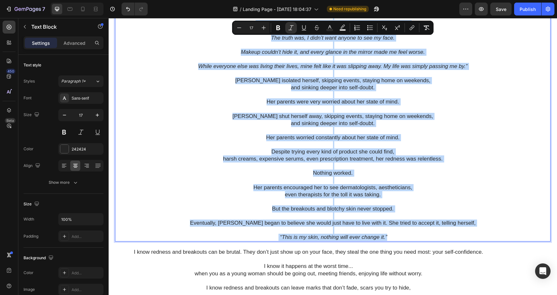
drag, startPoint x: 215, startPoint y: 63, endPoint x: 395, endPoint y: 241, distance: 252.5
click at [395, 241] on div "She added: "When I was 17, the first boy I had butterflies for laughed at the r…" at bounding box center [333, 102] width 436 height 279
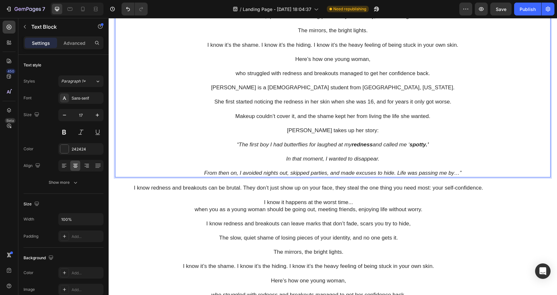
click at [397, 173] on icon "From then on, I avoided nights out, skipped parties, and made excuses to hide. …" at bounding box center [333, 173] width 258 height 6
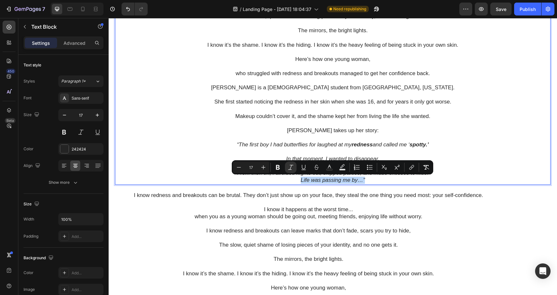
drag, startPoint x: 300, startPoint y: 179, endPoint x: 365, endPoint y: 181, distance: 65.2
click at [365, 181] on p "Life was passing me by…”" at bounding box center [333, 180] width 434 height 7
click at [277, 168] on icon "Editor contextual toolbar" at bounding box center [278, 167] width 4 height 5
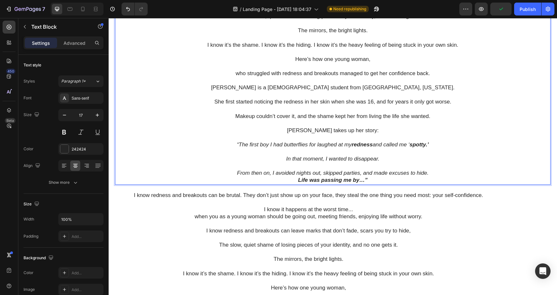
click at [456, 174] on p "From then on, I avoided nights out, skipped parties, and made excuses to hide." at bounding box center [333, 173] width 434 height 7
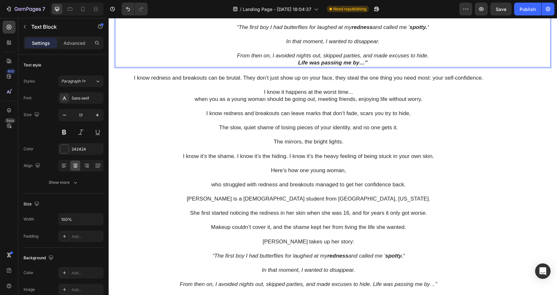
scroll to position [420, 0]
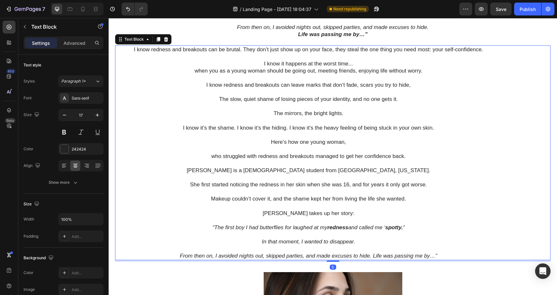
click at [383, 148] on p "Rich Text Editor. Editing area: main" at bounding box center [309, 149] width 386 height 7
click at [166, 41] on icon at bounding box center [166, 39] width 4 height 5
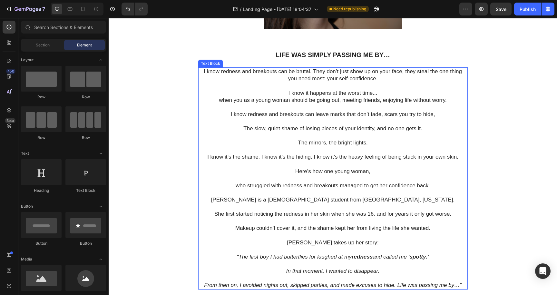
scroll to position [516, 0]
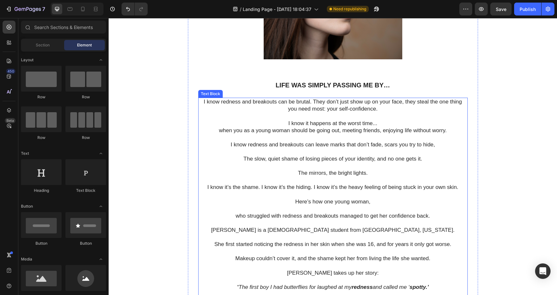
click at [203, 101] on p "I know redness and breakouts can be brutal. They don’t just show up on your fac…" at bounding box center [333, 105] width 268 height 14
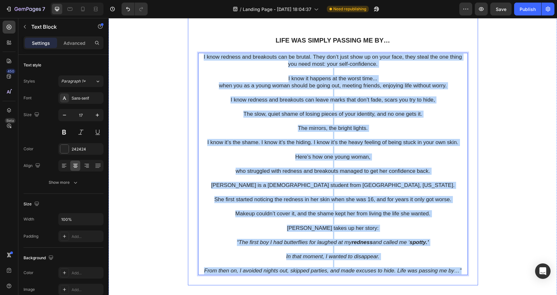
scroll to position [588, 0]
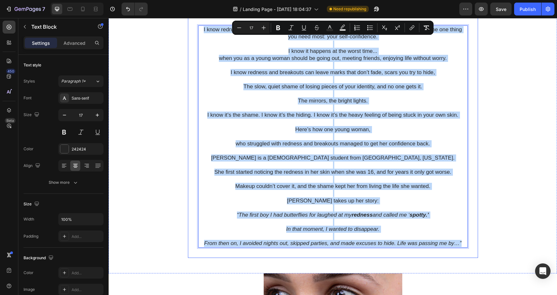
drag, startPoint x: 203, startPoint y: 101, endPoint x: 349, endPoint y: 251, distance: 209.2
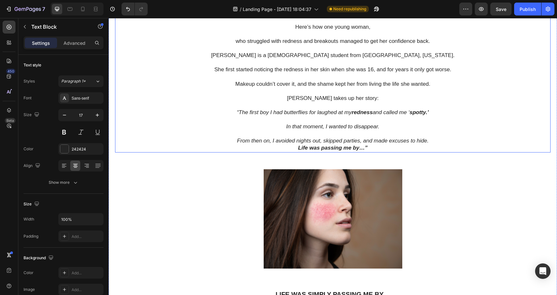
scroll to position [304, 0]
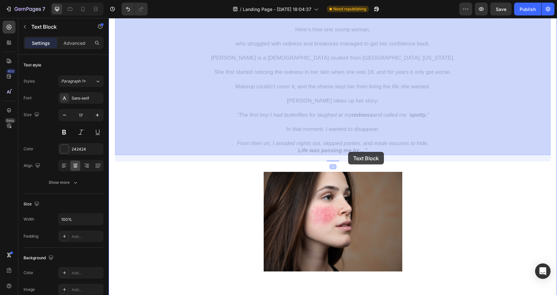
drag, startPoint x: 368, startPoint y: 149, endPoint x: 348, endPoint y: 152, distance: 20.2
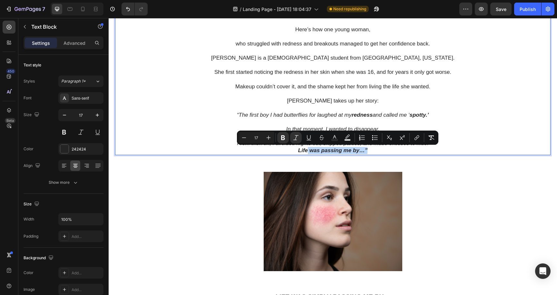
drag, startPoint x: 369, startPoint y: 149, endPoint x: 372, endPoint y: 152, distance: 3.7
click at [372, 152] on p "Life was passing me by…”" at bounding box center [333, 150] width 434 height 7
click at [282, 138] on icon "Editor contextual toolbar" at bounding box center [283, 137] width 4 height 5
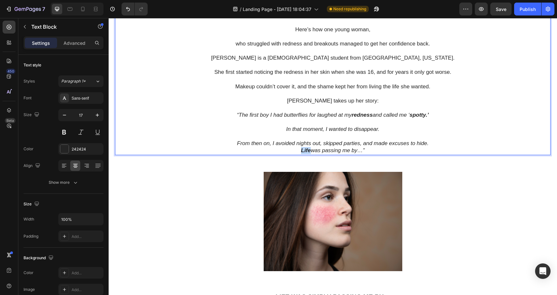
drag, startPoint x: 310, startPoint y: 152, endPoint x: 301, endPoint y: 152, distance: 8.4
click at [301, 152] on strong "Life" at bounding box center [306, 150] width 10 height 6
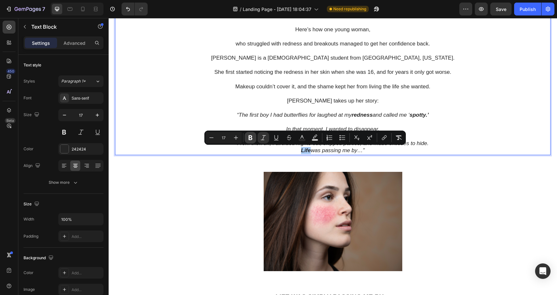
click at [253, 137] on icon "Editor contextual toolbar" at bounding box center [250, 138] width 6 height 6
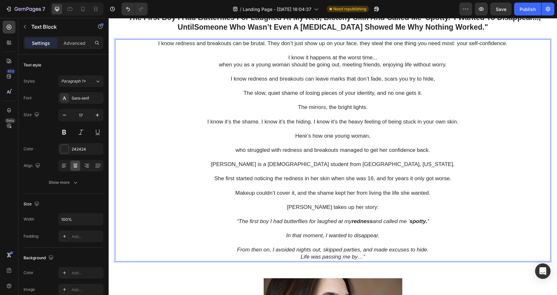
scroll to position [197, 0]
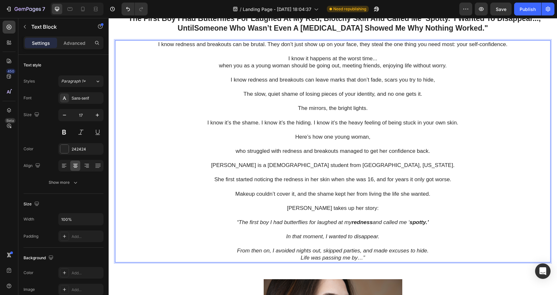
click at [269, 43] on p "I know redness and breakouts can be brutal. They don’t just show up on your fac…" at bounding box center [333, 44] width 434 height 7
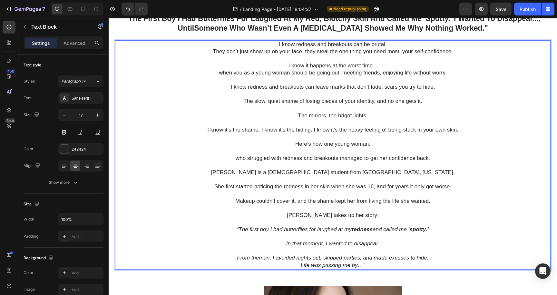
click at [382, 65] on p "I know it happens at the worst time..." at bounding box center [333, 65] width 434 height 7
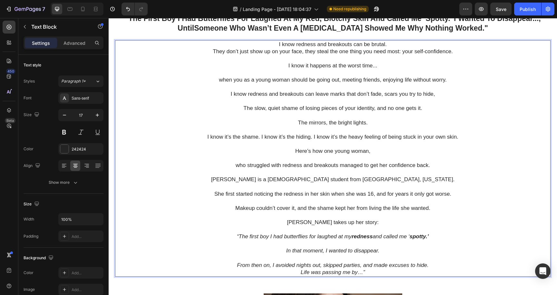
click at [233, 236] on p "“The first boy I had butterflies for laughed at my redness and called me ‘ spot…" at bounding box center [333, 236] width 434 height 7
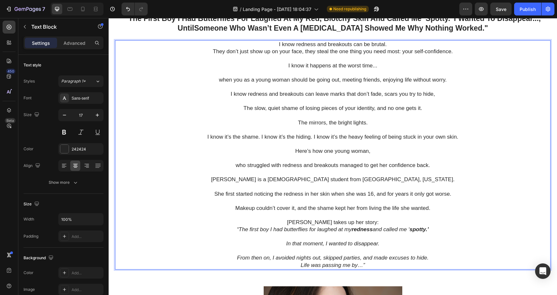
click at [272, 180] on p "[PERSON_NAME] is a [DEMOGRAPHIC_DATA] student from [GEOGRAPHIC_DATA], [US_STATE…" at bounding box center [333, 179] width 434 height 7
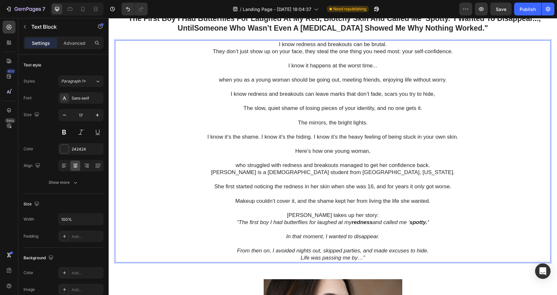
click at [295, 158] on p "Rich Text Editor. Editing area: main" at bounding box center [333, 158] width 434 height 7
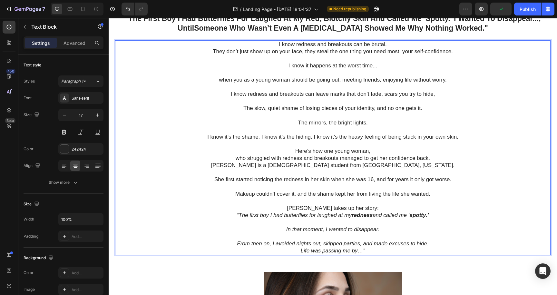
click at [373, 152] on p "I know it’s the shame. I know it’s the hiding. I know it’s the heavy feeling of…" at bounding box center [333, 144] width 434 height 21
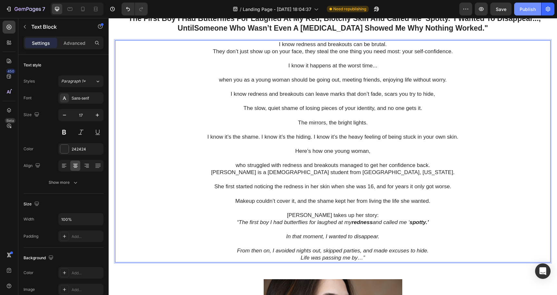
click at [526, 13] on button "Publish" at bounding box center [527, 9] width 27 height 13
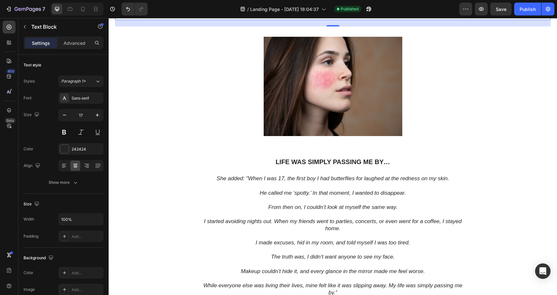
scroll to position [440, 0]
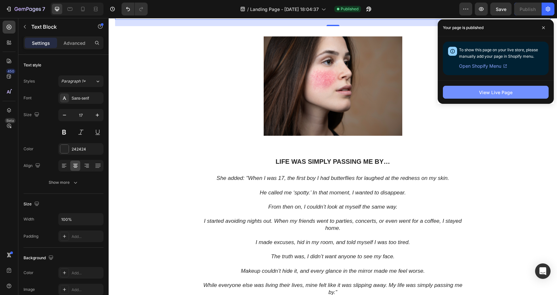
click at [506, 92] on div "View Live Page" at bounding box center [496, 92] width 34 height 7
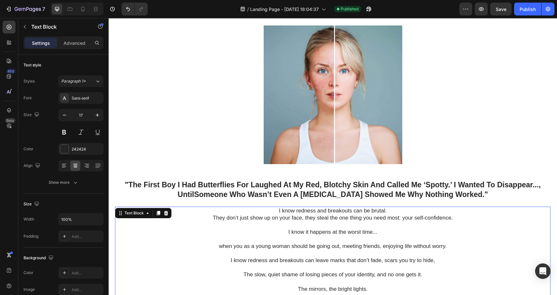
scroll to position [20, 0]
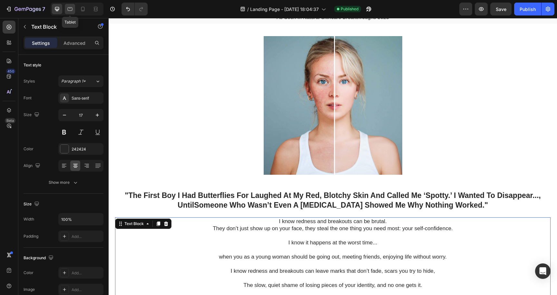
click at [69, 10] on icon at bounding box center [70, 9] width 5 height 4
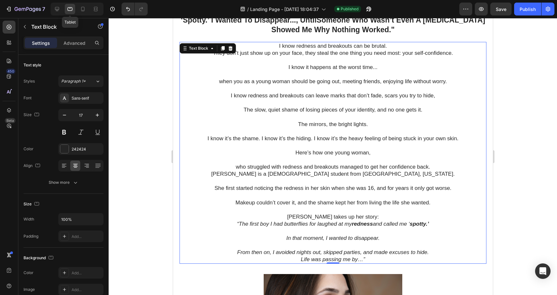
scroll to position [206, 0]
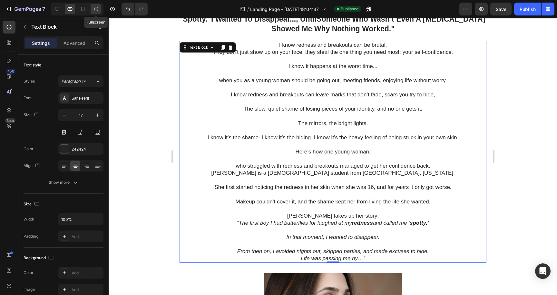
click at [96, 8] on icon at bounding box center [96, 9] width 6 height 6
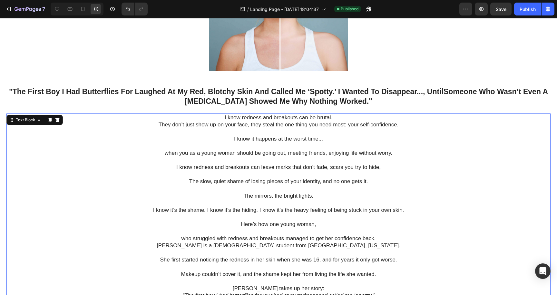
scroll to position [122, 0]
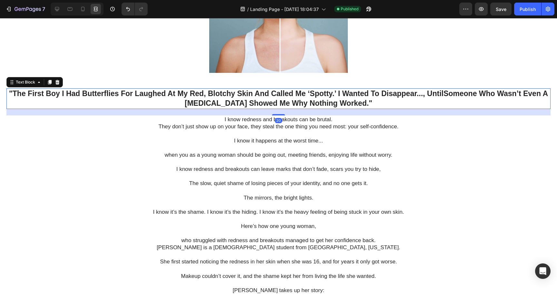
click at [426, 92] on p ""The First Boy I Had Butterflies For Laughed At My Red, Blotchy Skin And Called…" at bounding box center [278, 98] width 543 height 19
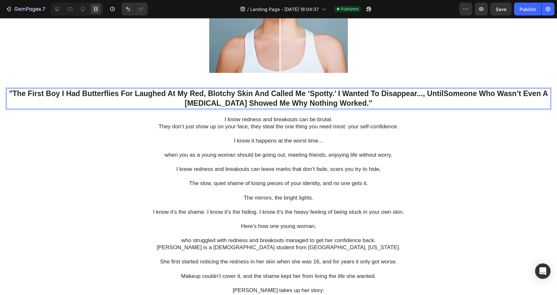
click at [426, 95] on p ""The First Boy I Had Butterflies For Laughed At My Red, Blotchy Skin And Called…" at bounding box center [278, 98] width 543 height 19
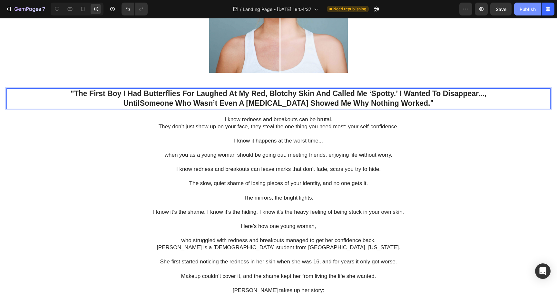
click at [526, 13] on button "Publish" at bounding box center [527, 9] width 27 height 13
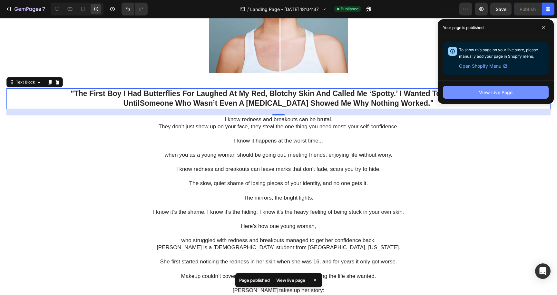
click at [505, 95] on div "View Live Page" at bounding box center [496, 92] width 34 height 7
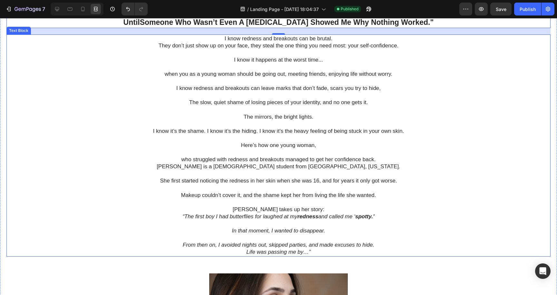
scroll to position [208, 0]
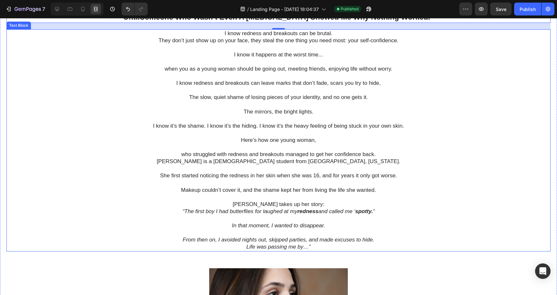
click at [315, 204] on p "[PERSON_NAME] takes up her story:" at bounding box center [278, 204] width 543 height 7
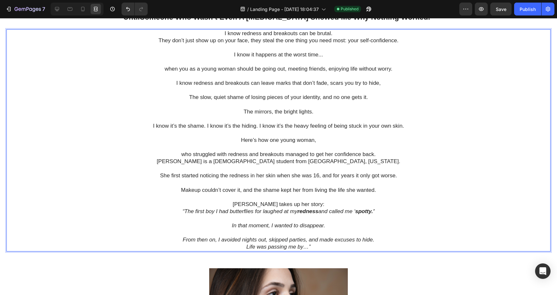
click at [309, 205] on p "[PERSON_NAME] takes up her story:" at bounding box center [278, 204] width 543 height 7
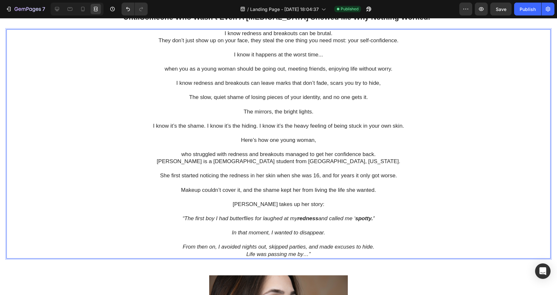
click at [230, 228] on p "Rich Text Editor. Editing area: main" at bounding box center [278, 225] width 543 height 7
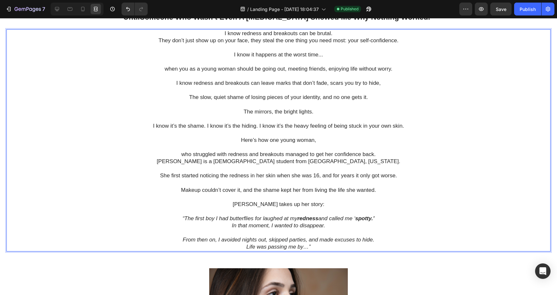
click at [241, 235] on p "Rich Text Editor. Editing area: main" at bounding box center [278, 232] width 543 height 7
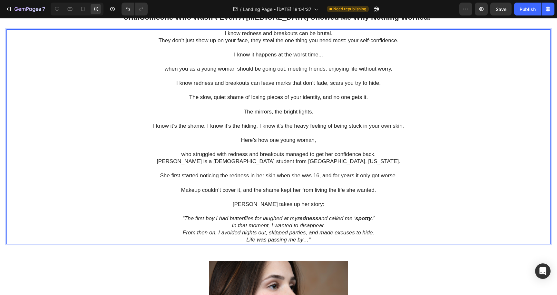
click at [305, 148] on p "Rich Text Editor. Editing area: main" at bounding box center [278, 147] width 543 height 7
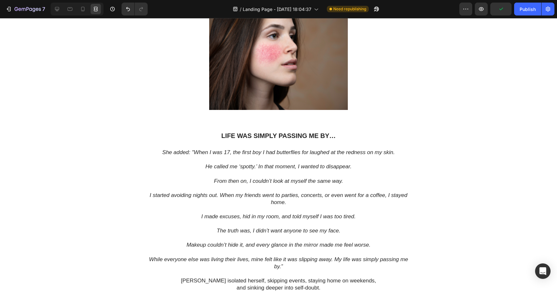
scroll to position [453, 0]
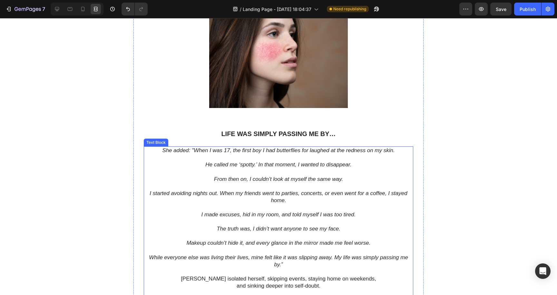
click at [205, 164] on icon "He called me ‘spotty.’ In that moment, I wanted to disappear." at bounding box center [278, 165] width 146 height 6
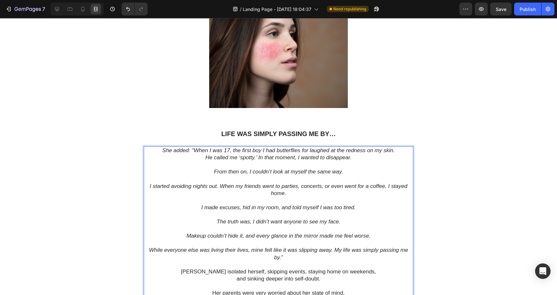
click at [228, 180] on p "Rich Text Editor. Editing area: main" at bounding box center [279, 179] width 268 height 7
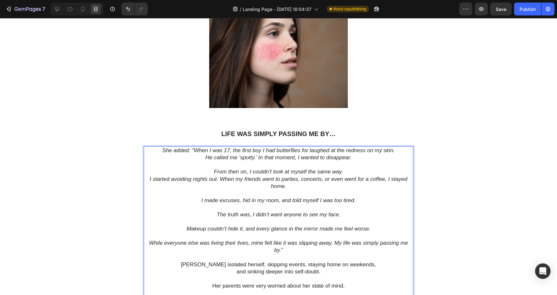
click at [234, 207] on p "Rich Text Editor. Editing area: main" at bounding box center [279, 207] width 268 height 7
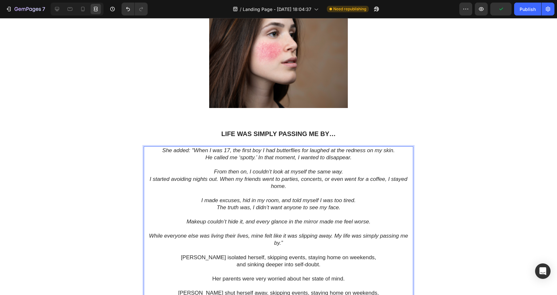
click at [277, 230] on p "Rich Text Editor. Editing area: main" at bounding box center [279, 228] width 268 height 7
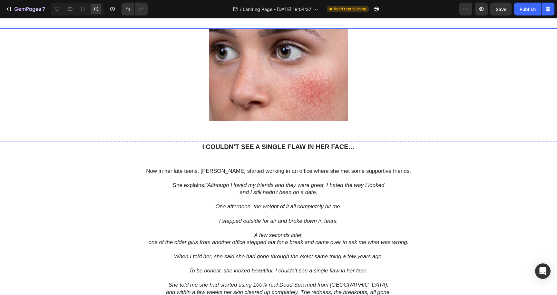
scroll to position [870, 0]
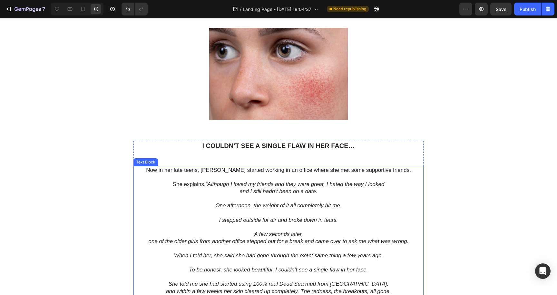
click at [215, 203] on icon "One afternoon, the weight of it all completely hit me." at bounding box center [278, 206] width 126 height 6
click at [216, 203] on icon "One afternoon, the weight of it all completely hit me." at bounding box center [278, 206] width 126 height 6
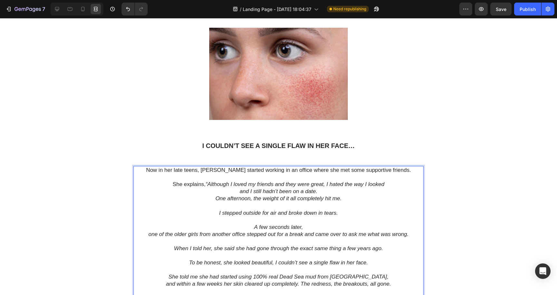
click at [253, 224] on p "A few seconds later," at bounding box center [278, 227] width 289 height 7
click at [242, 252] on p "Rich Text Editor. Editing area: main" at bounding box center [278, 255] width 289 height 7
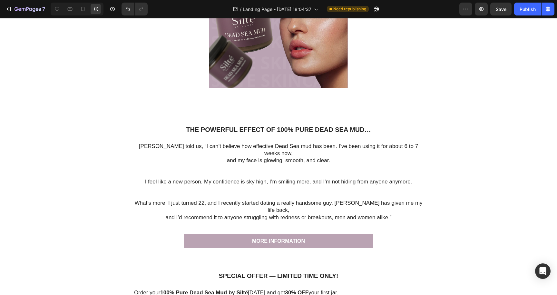
scroll to position [1640, 0]
click at [530, 12] on div "Publish" at bounding box center [528, 9] width 16 height 7
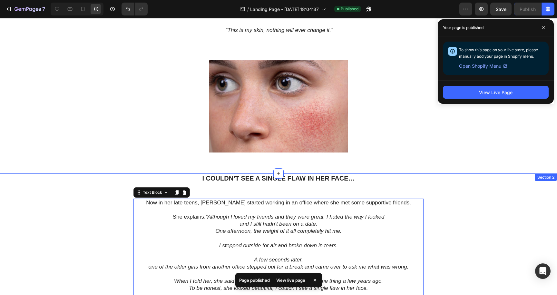
scroll to position [830, 0]
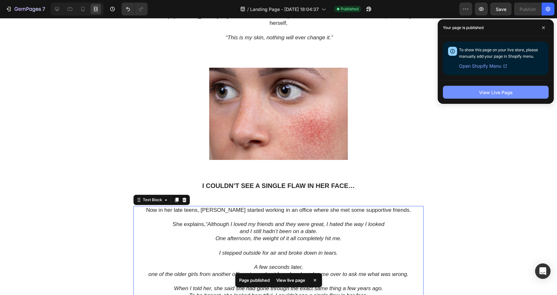
click at [503, 93] on div "View Live Page" at bounding box center [496, 92] width 34 height 7
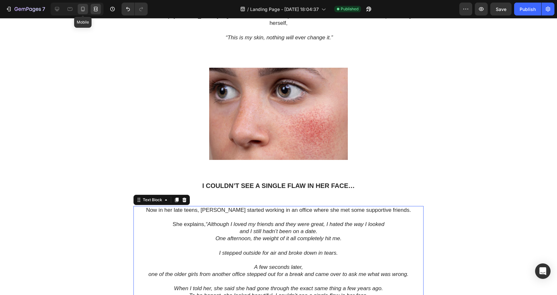
click at [82, 10] on icon at bounding box center [83, 9] width 6 height 6
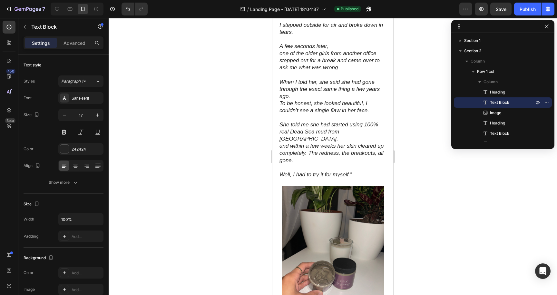
scroll to position [1366, 0]
